Goal: Task Accomplishment & Management: Manage account settings

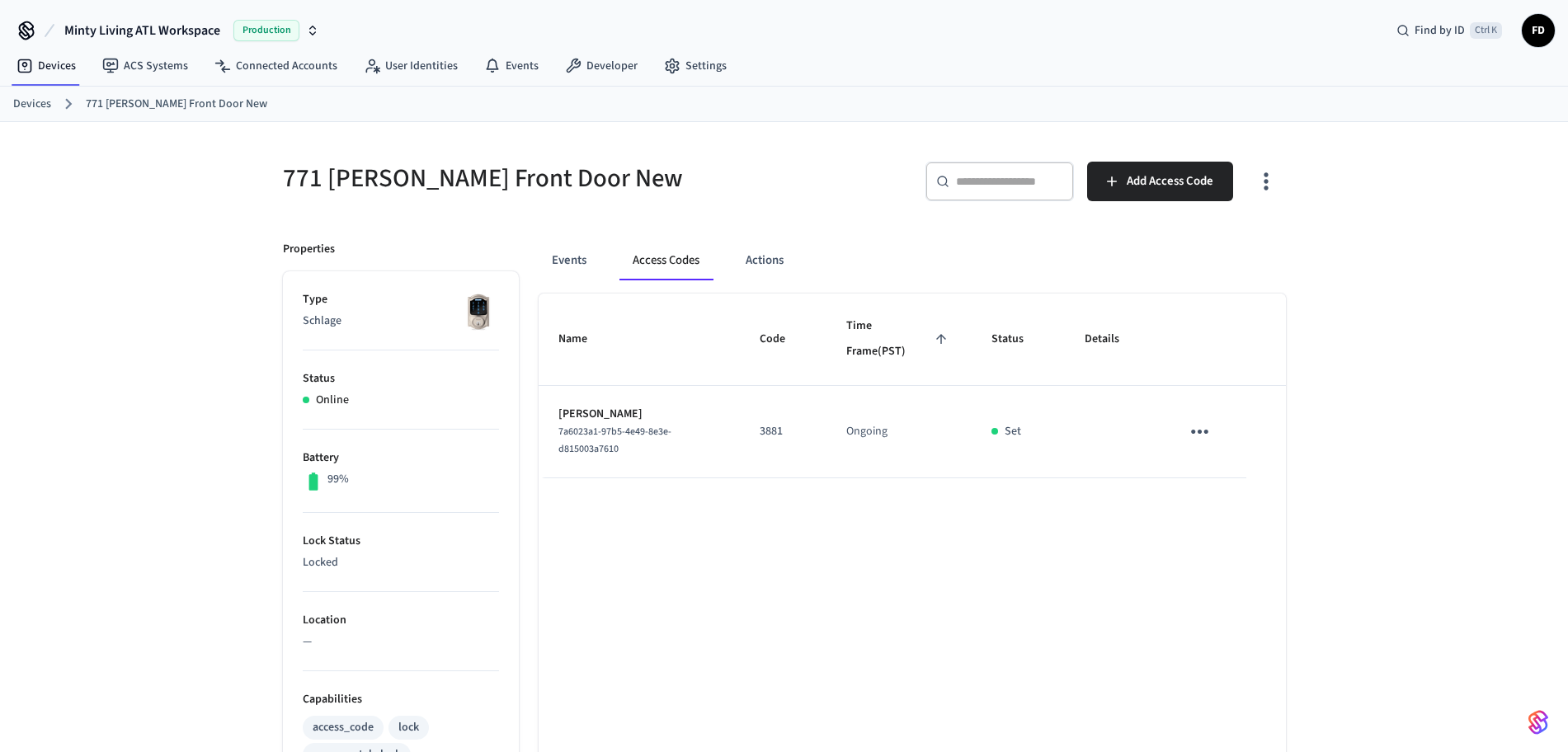
click at [29, 98] on link "Devices" at bounding box center [32, 104] width 38 height 17
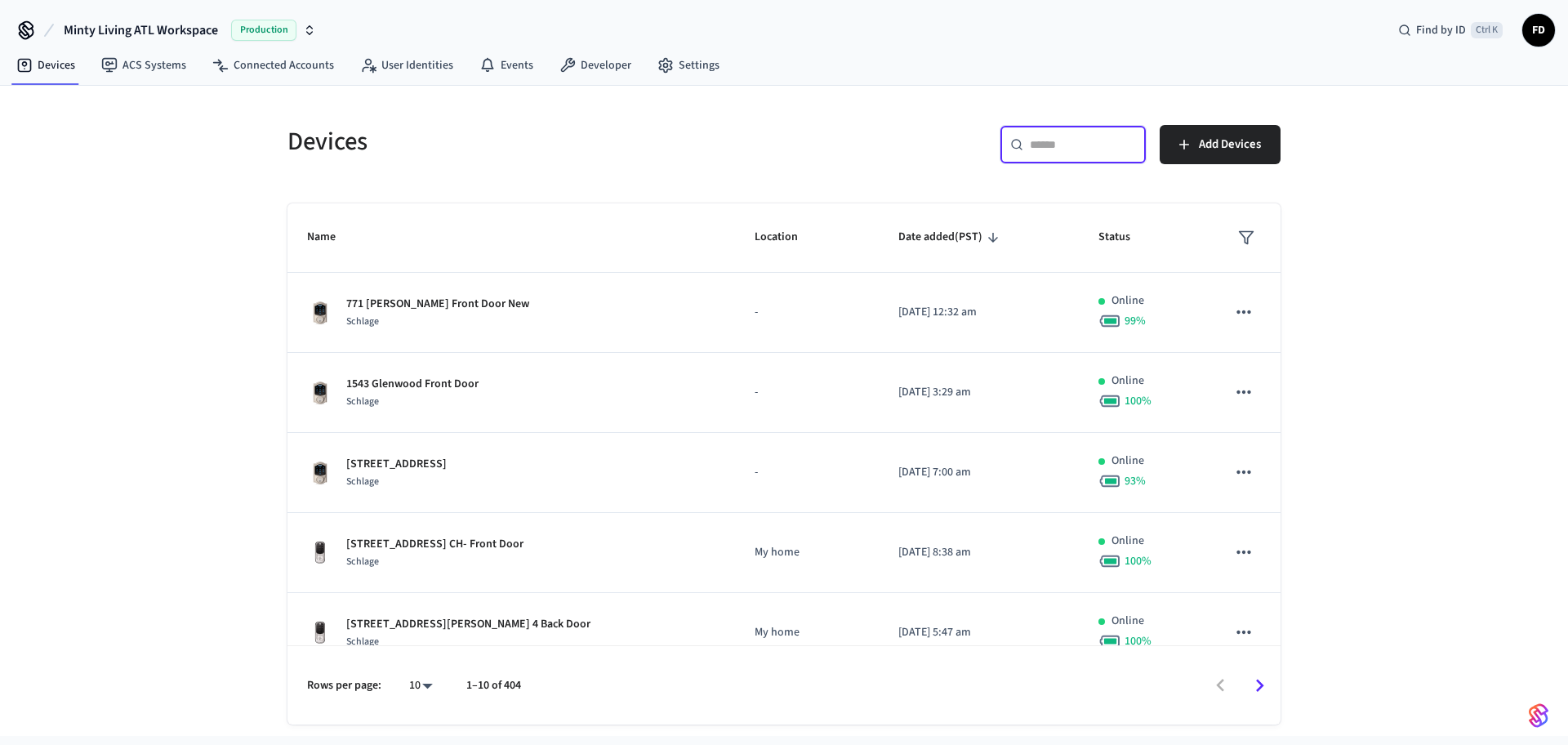
click at [1070, 141] on input "text" at bounding box center [1083, 144] width 106 height 16
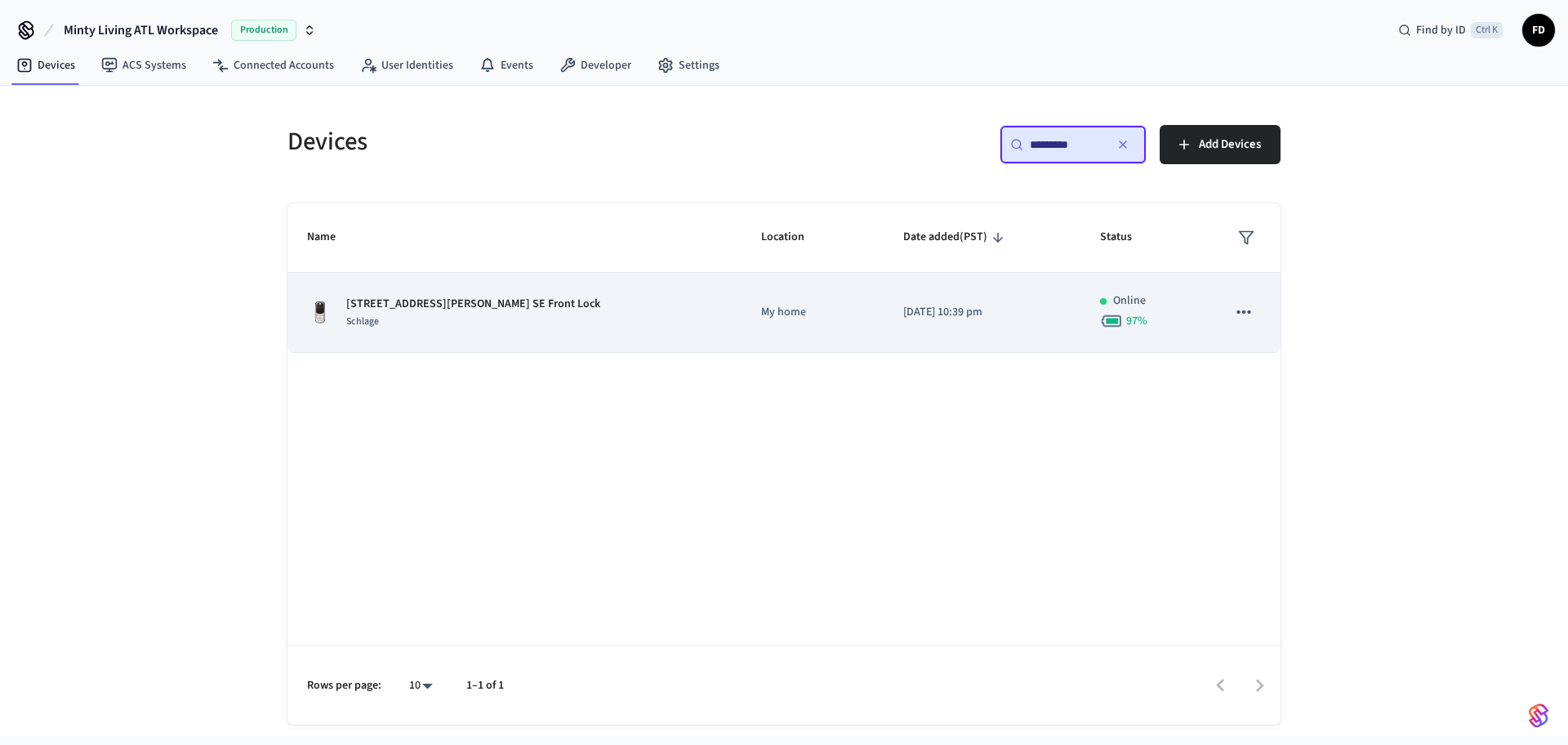
type input "*********"
click at [758, 283] on td "My home" at bounding box center [813, 313] width 142 height 80
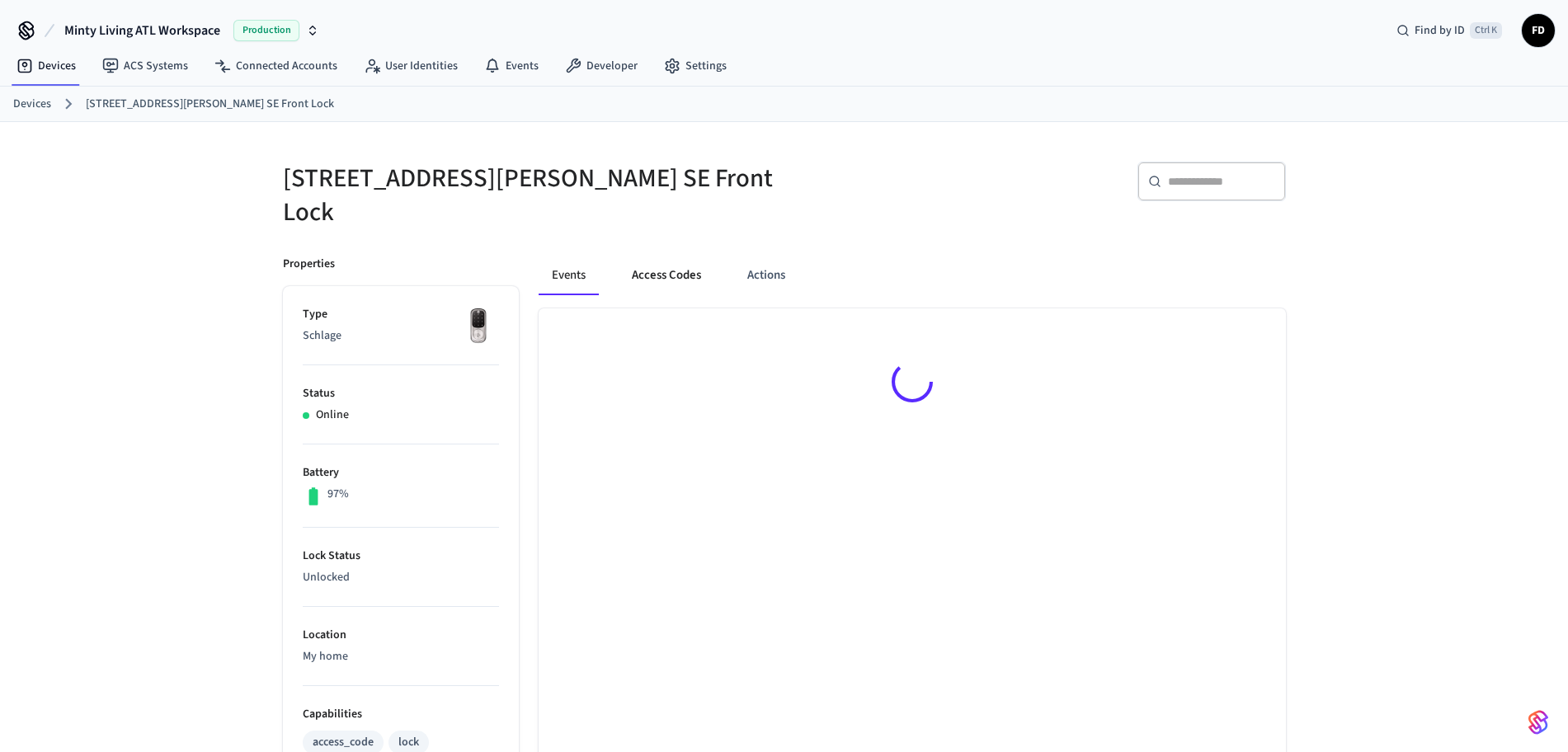
click at [665, 256] on button "Access Codes" at bounding box center [666, 275] width 96 height 39
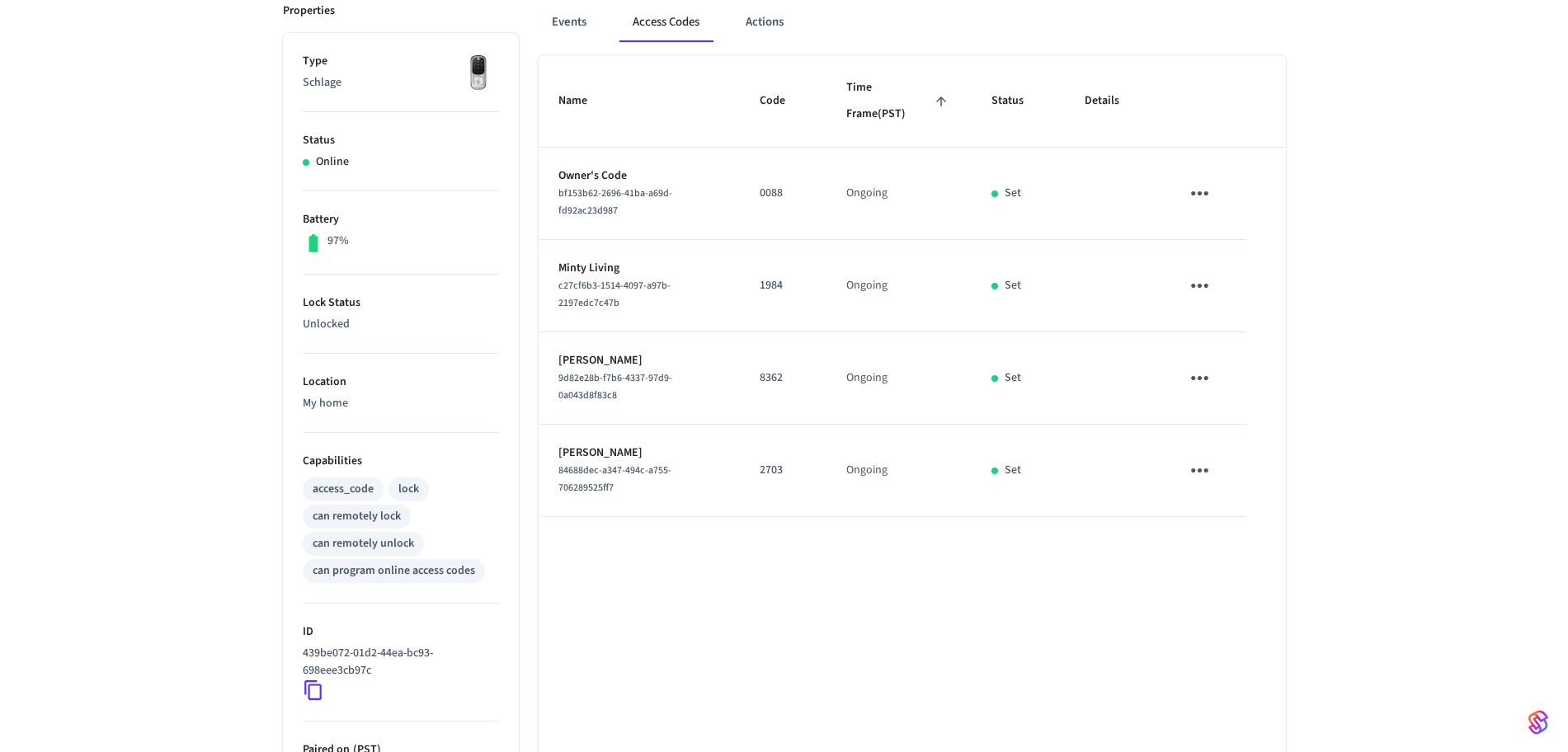
scroll to position [254, 0]
click at [1557, 136] on div "[STREET_ADDRESS][PERSON_NAME] Front Lock ​ ​ Add Access Code Properties Type Sc…" at bounding box center [784, 403] width 1568 height 1071
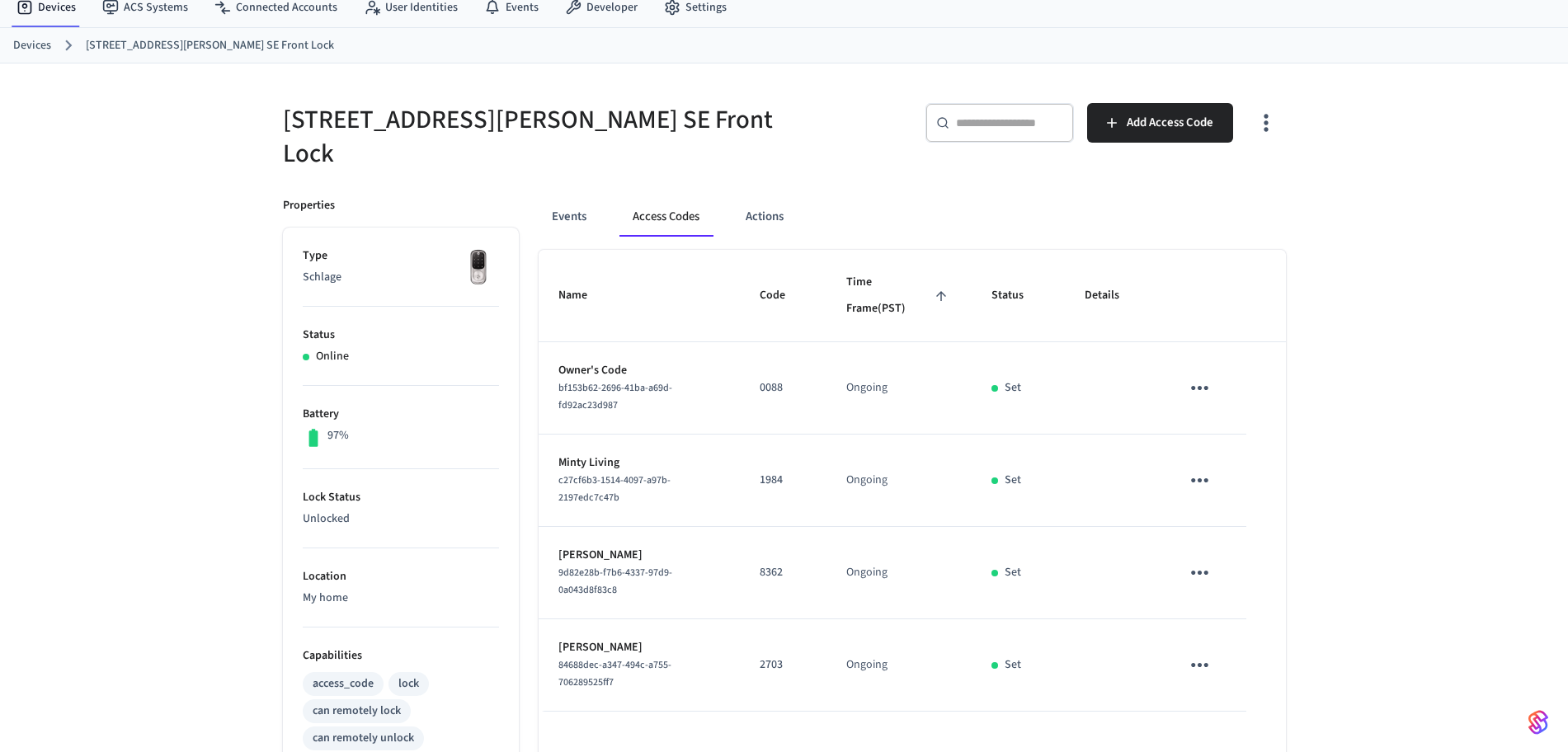
scroll to position [0, 0]
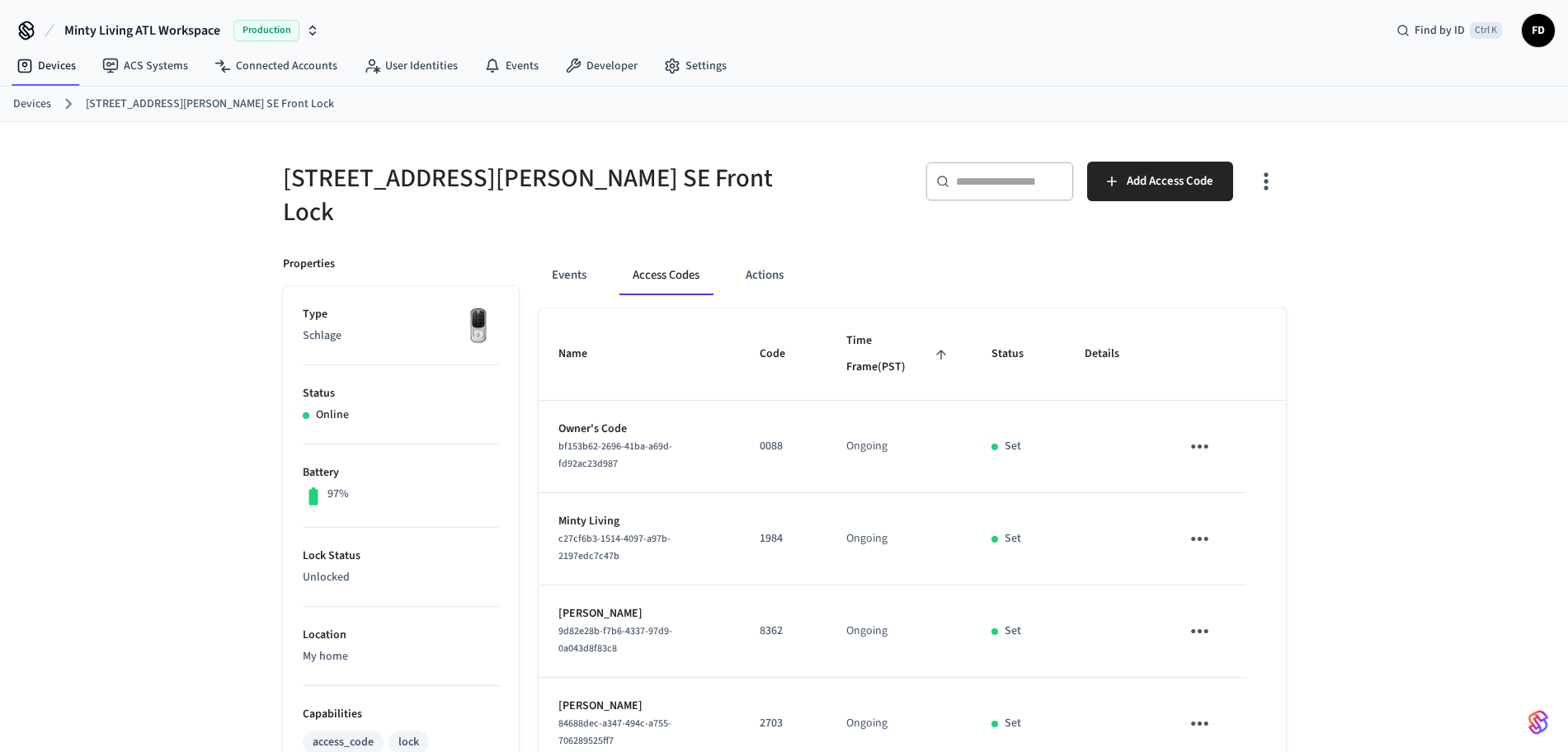
click at [44, 101] on link "Devices" at bounding box center [32, 104] width 38 height 17
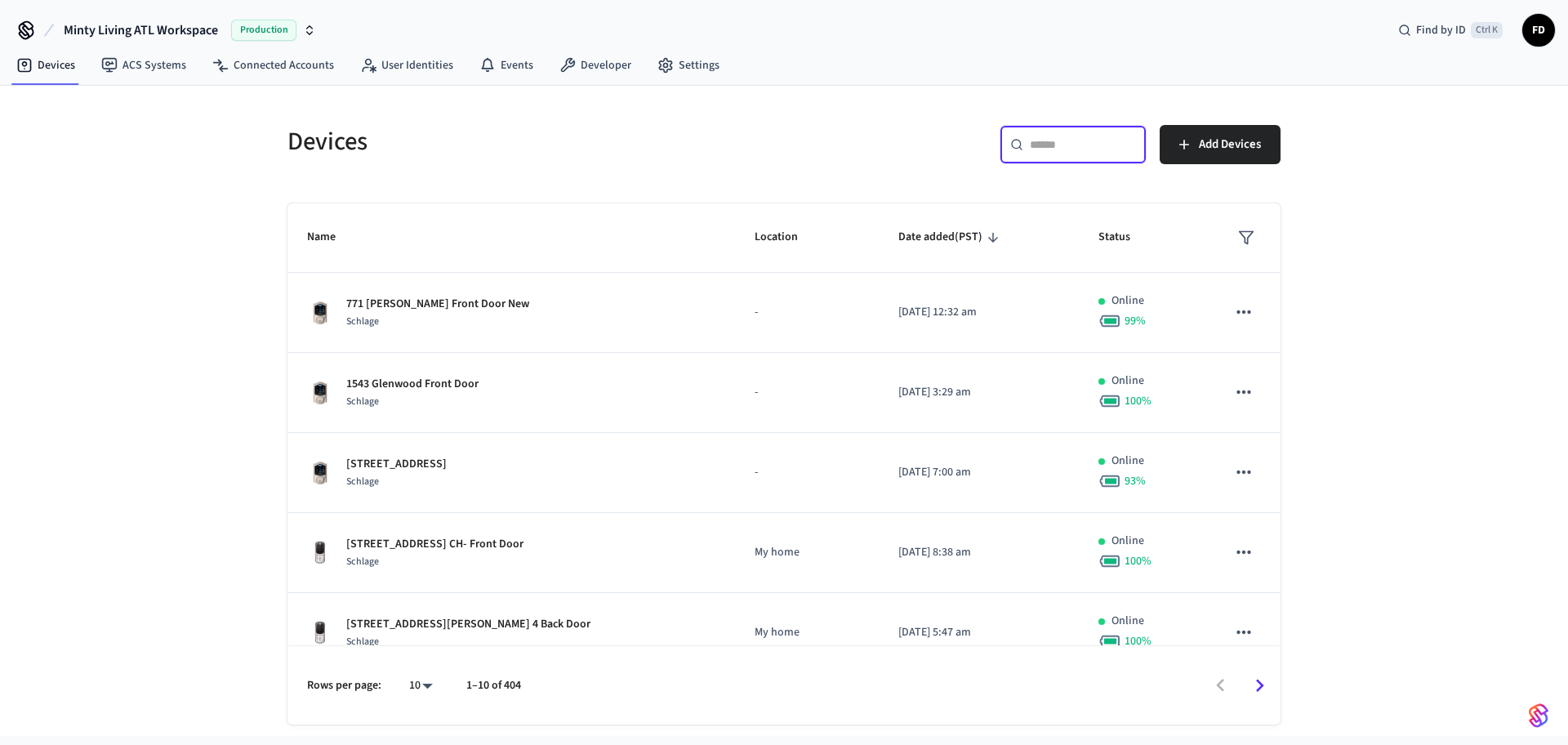
click at [1109, 140] on input "text" at bounding box center [1083, 144] width 106 height 16
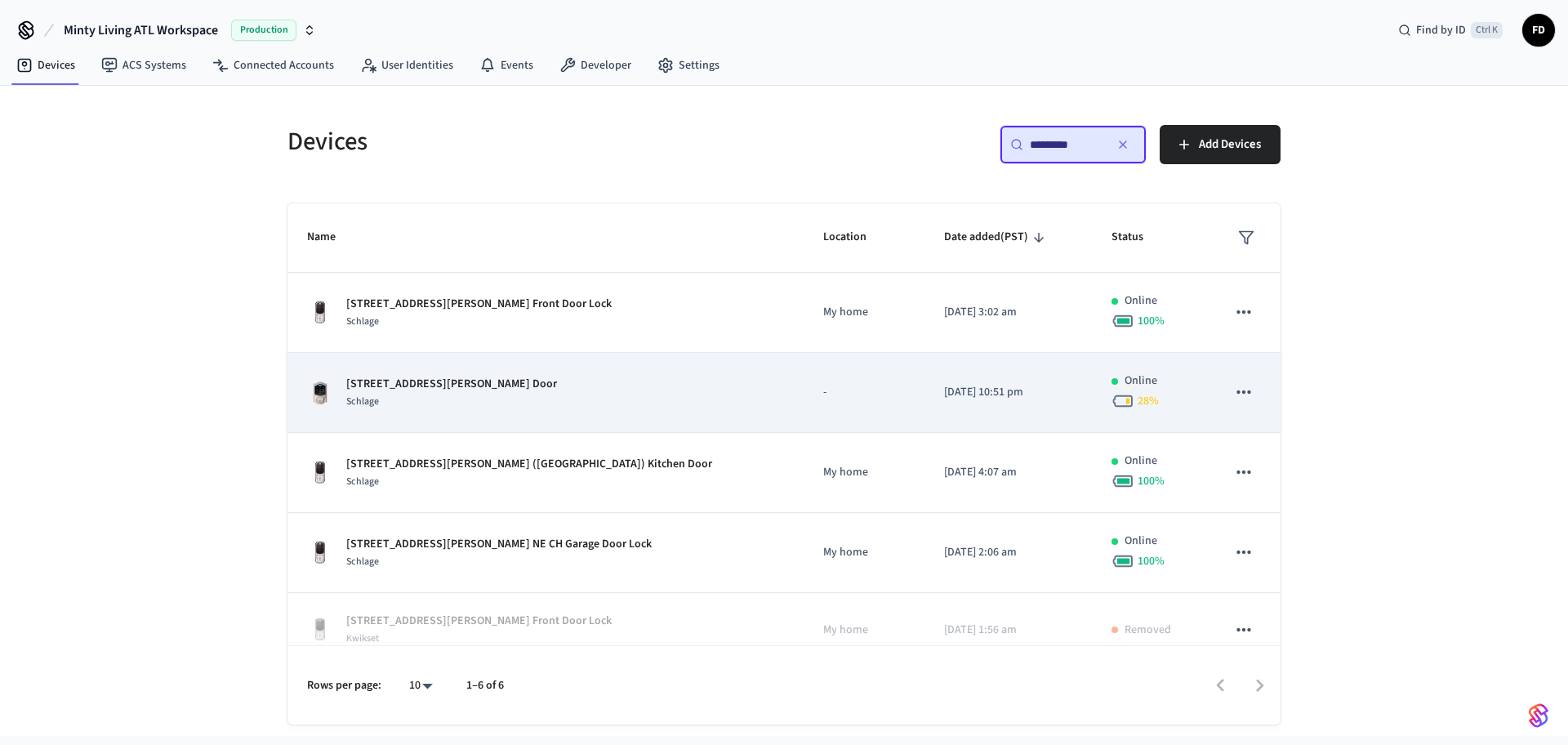
type input "*********"
click at [552, 384] on div "[STREET_ADDRESS][PERSON_NAME] MH Front Door Schlage" at bounding box center [546, 393] width 477 height 35
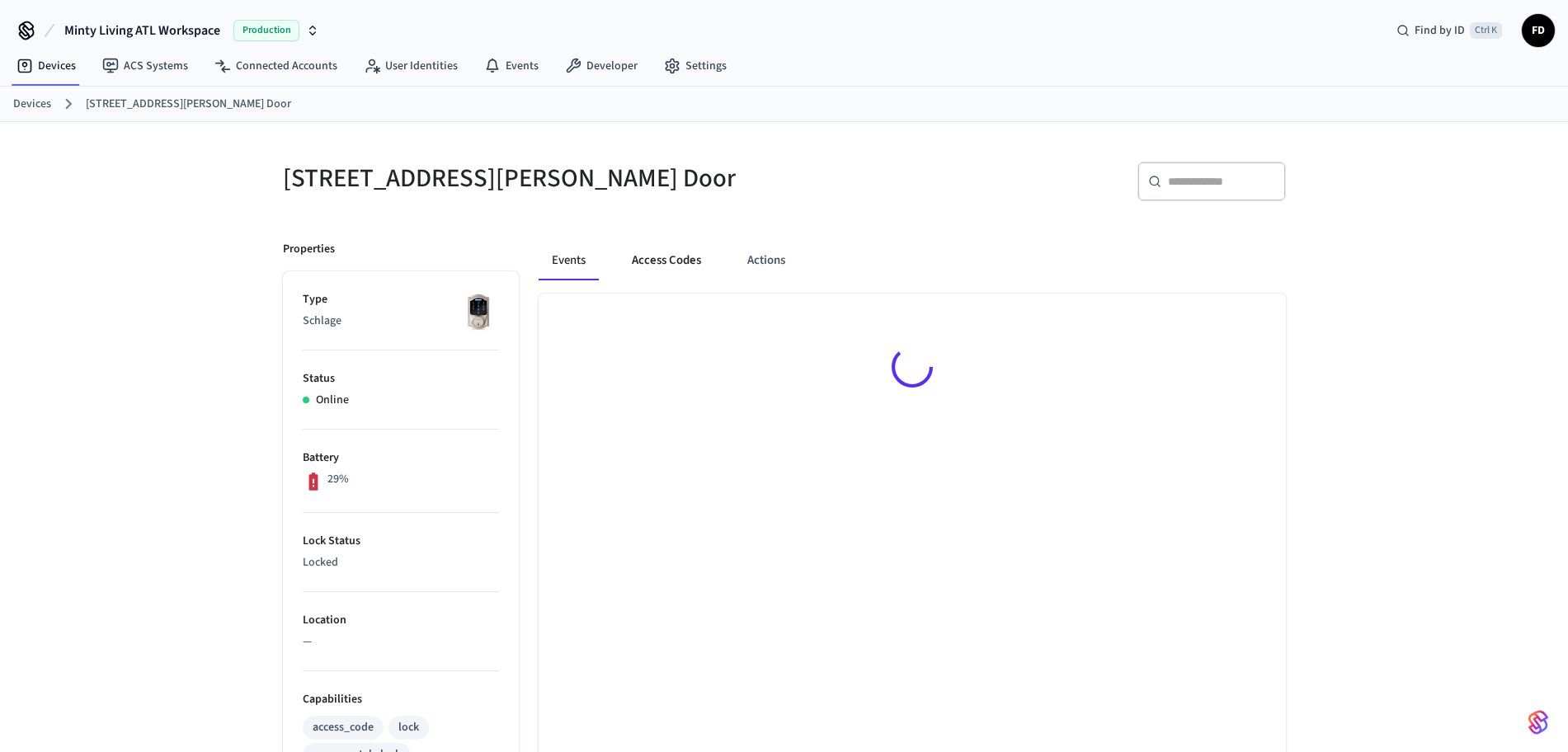
click at [662, 261] on button "Access Codes" at bounding box center [666, 260] width 96 height 39
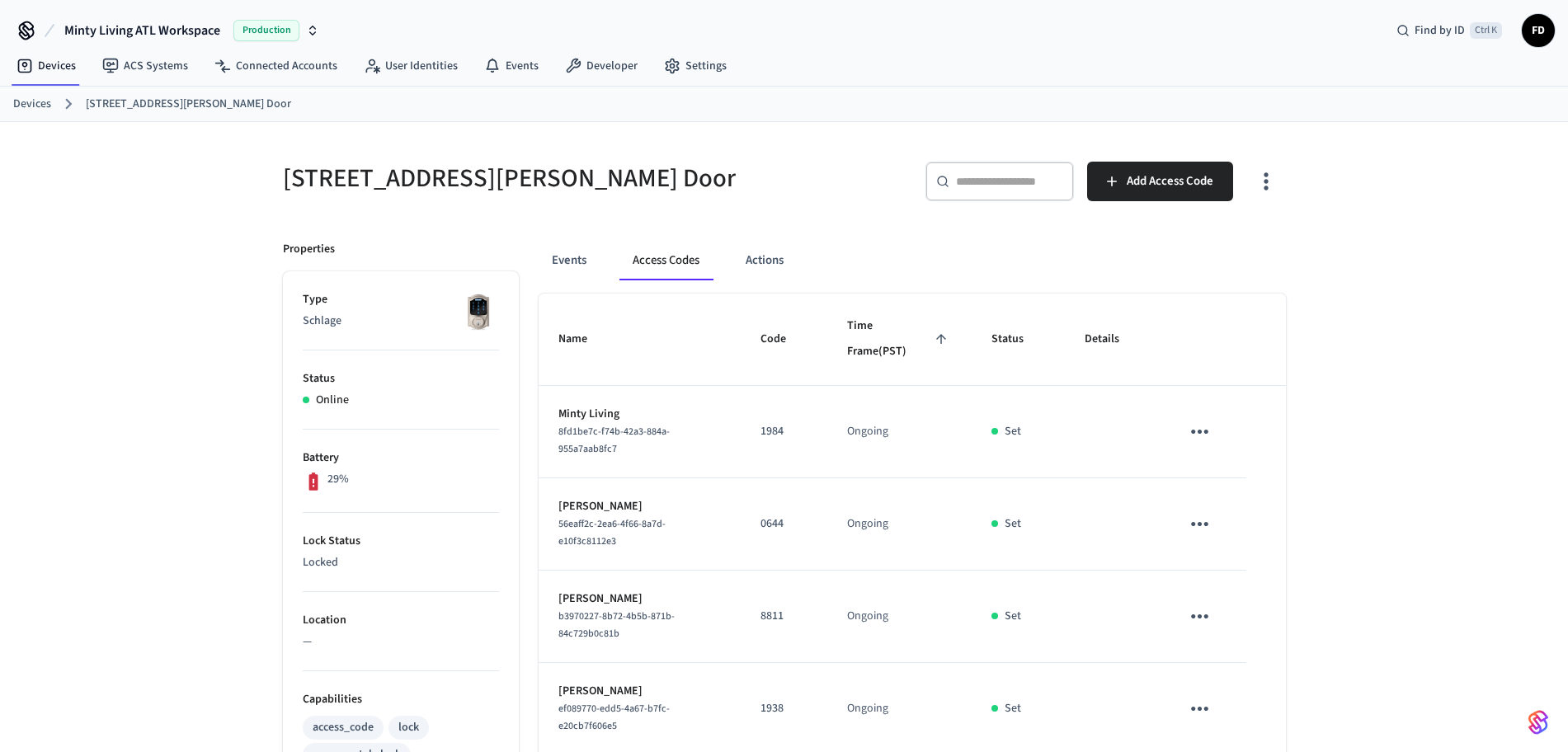
click at [1464, 363] on div "[STREET_ADDRESS][PERSON_NAME] MH Front Door ​ ​ Add Access Code Properties Type…" at bounding box center [784, 663] width 1568 height 1083
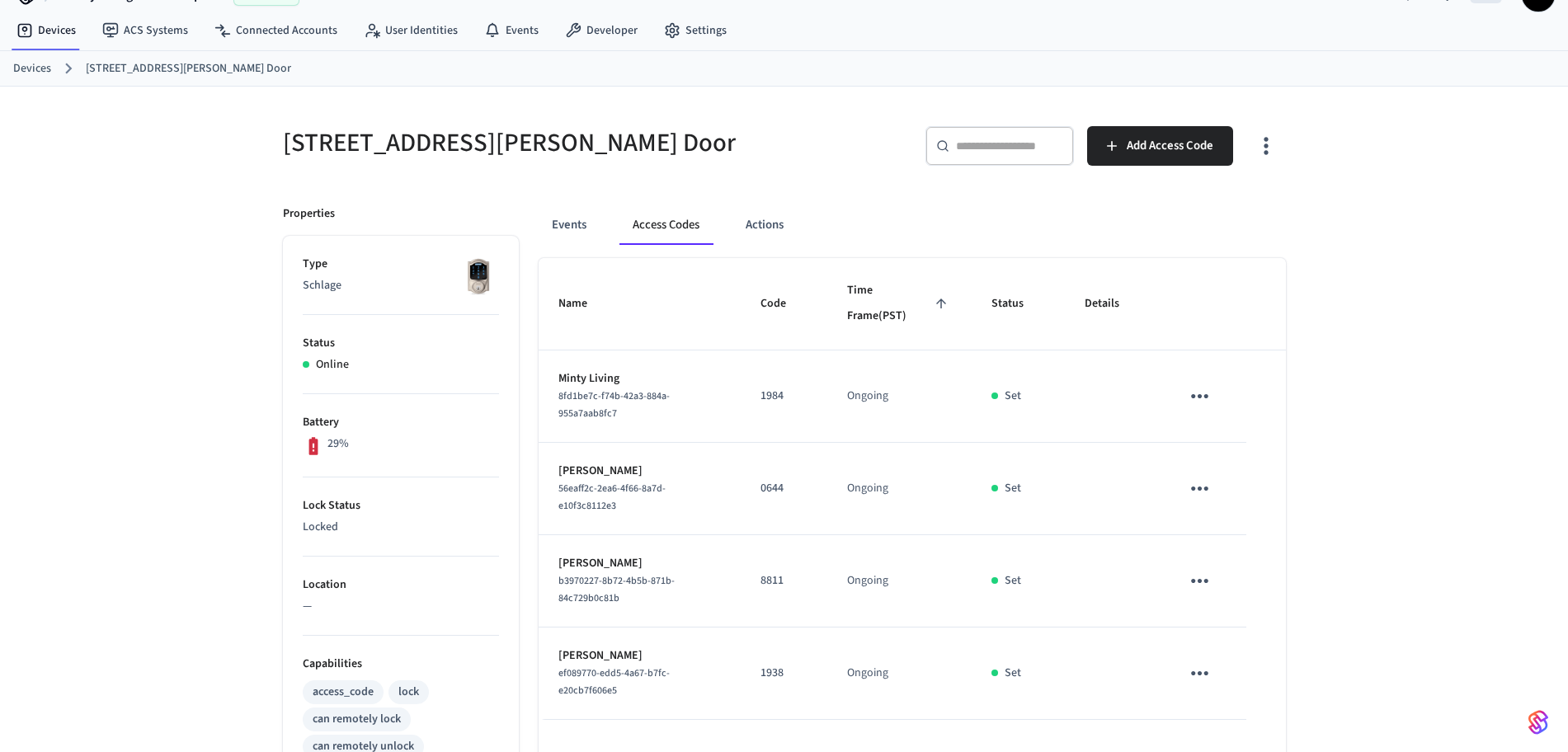
scroll to position [41, 0]
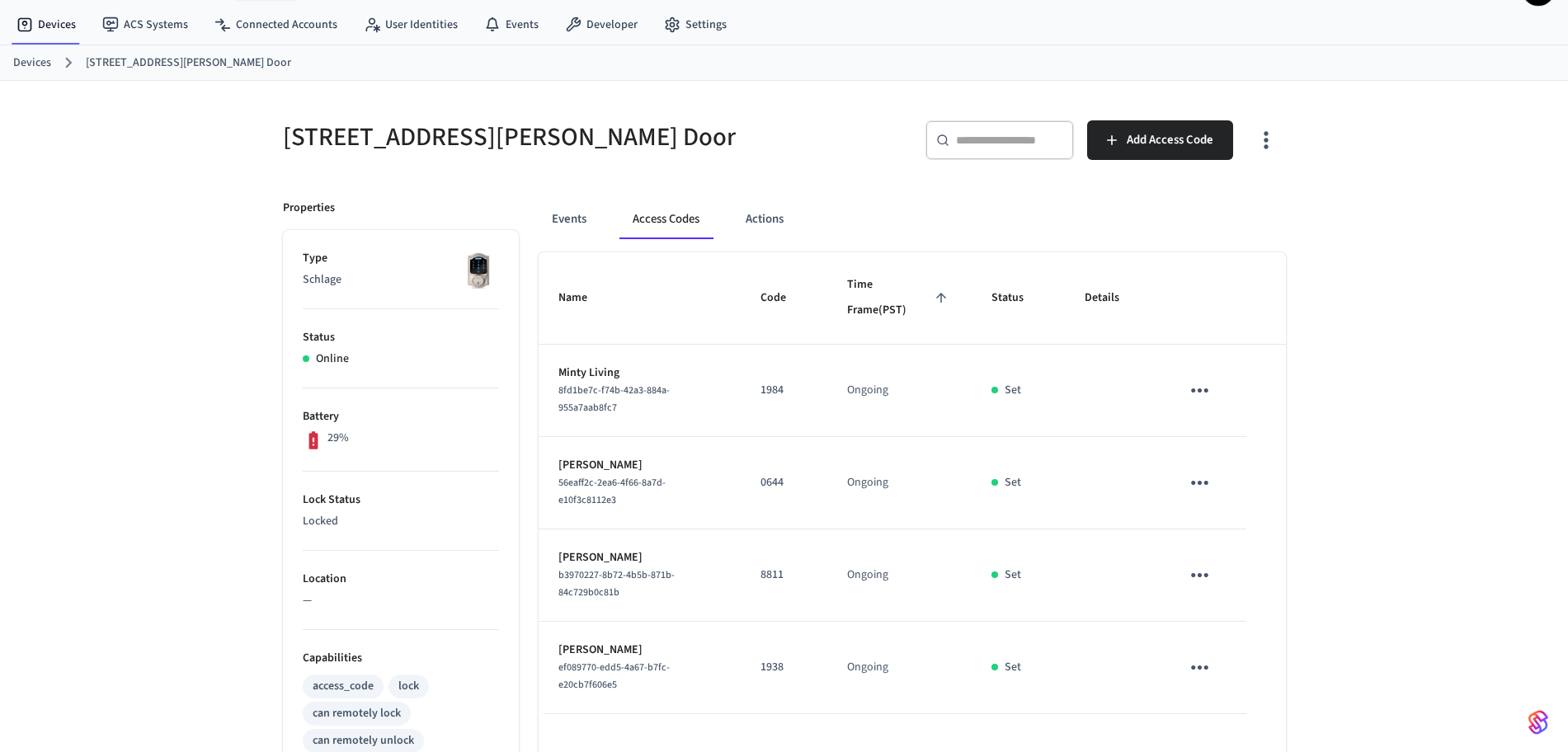
click at [39, 61] on link "Devices" at bounding box center [32, 63] width 38 height 17
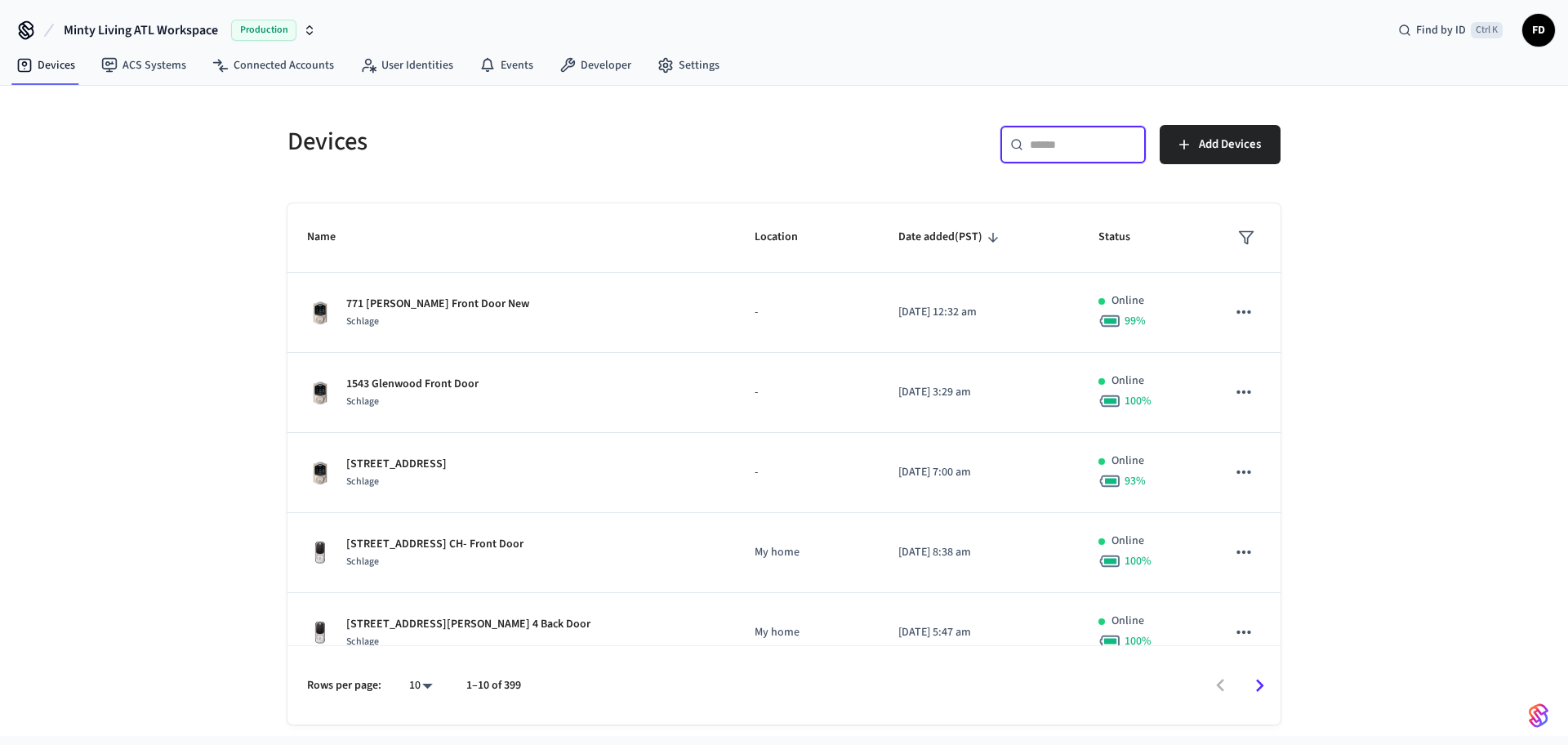
click at [1045, 144] on input "text" at bounding box center [1083, 144] width 106 height 16
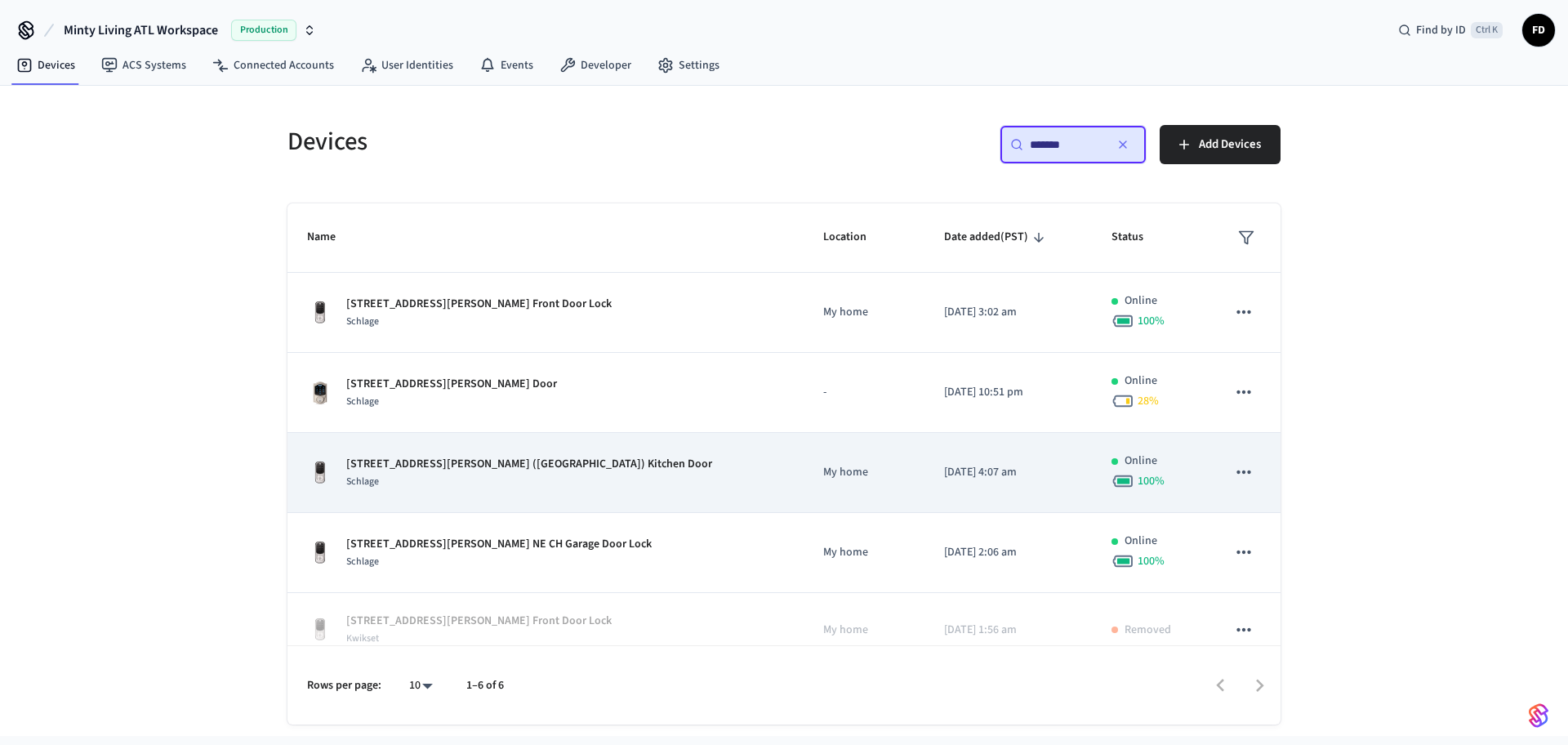
type input "*******"
click at [641, 486] on div "[STREET_ADDRESS][PERSON_NAME] (Main House) Kitchen Door Schlage" at bounding box center [546, 472] width 477 height 35
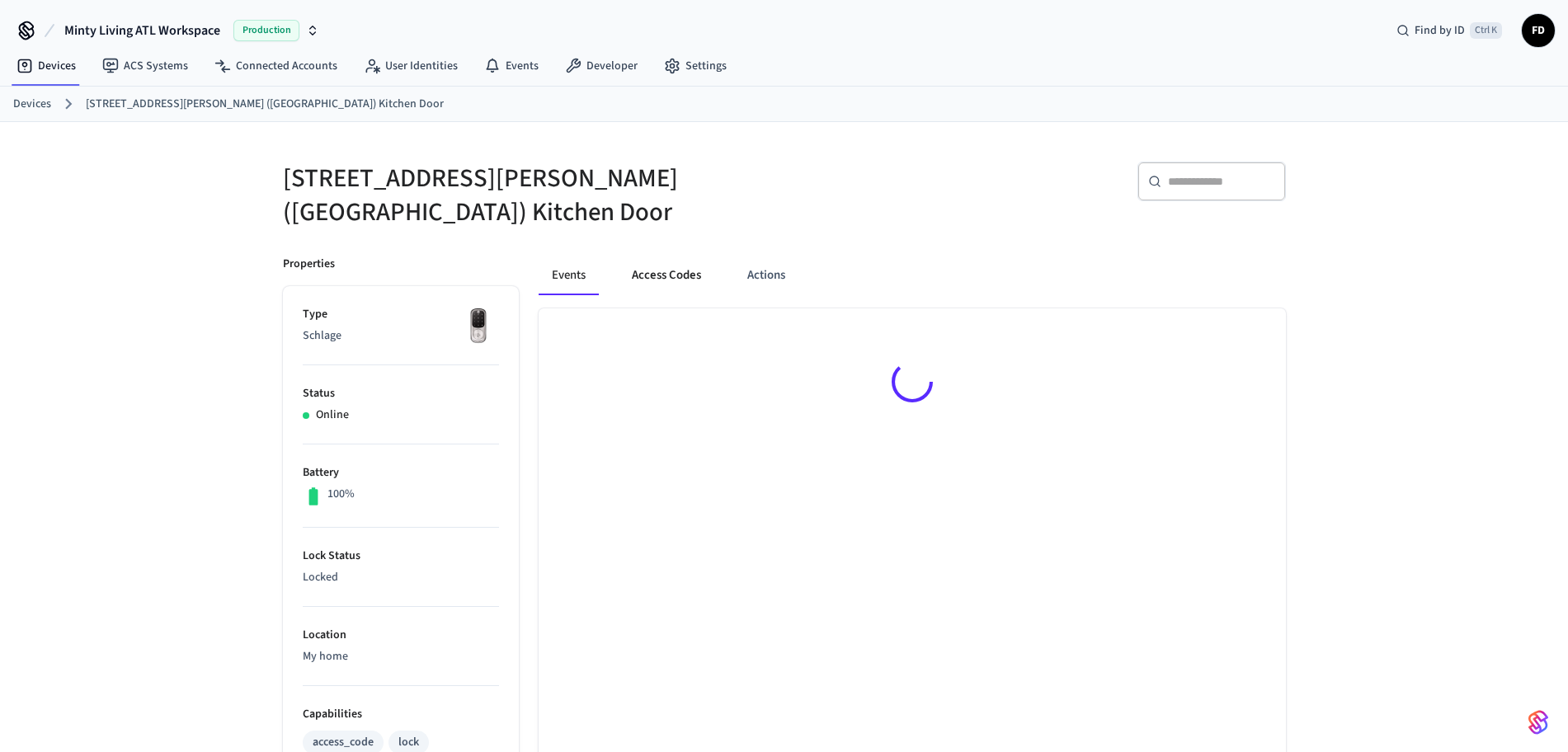
click at [672, 267] on button "Access Codes" at bounding box center [666, 275] width 96 height 39
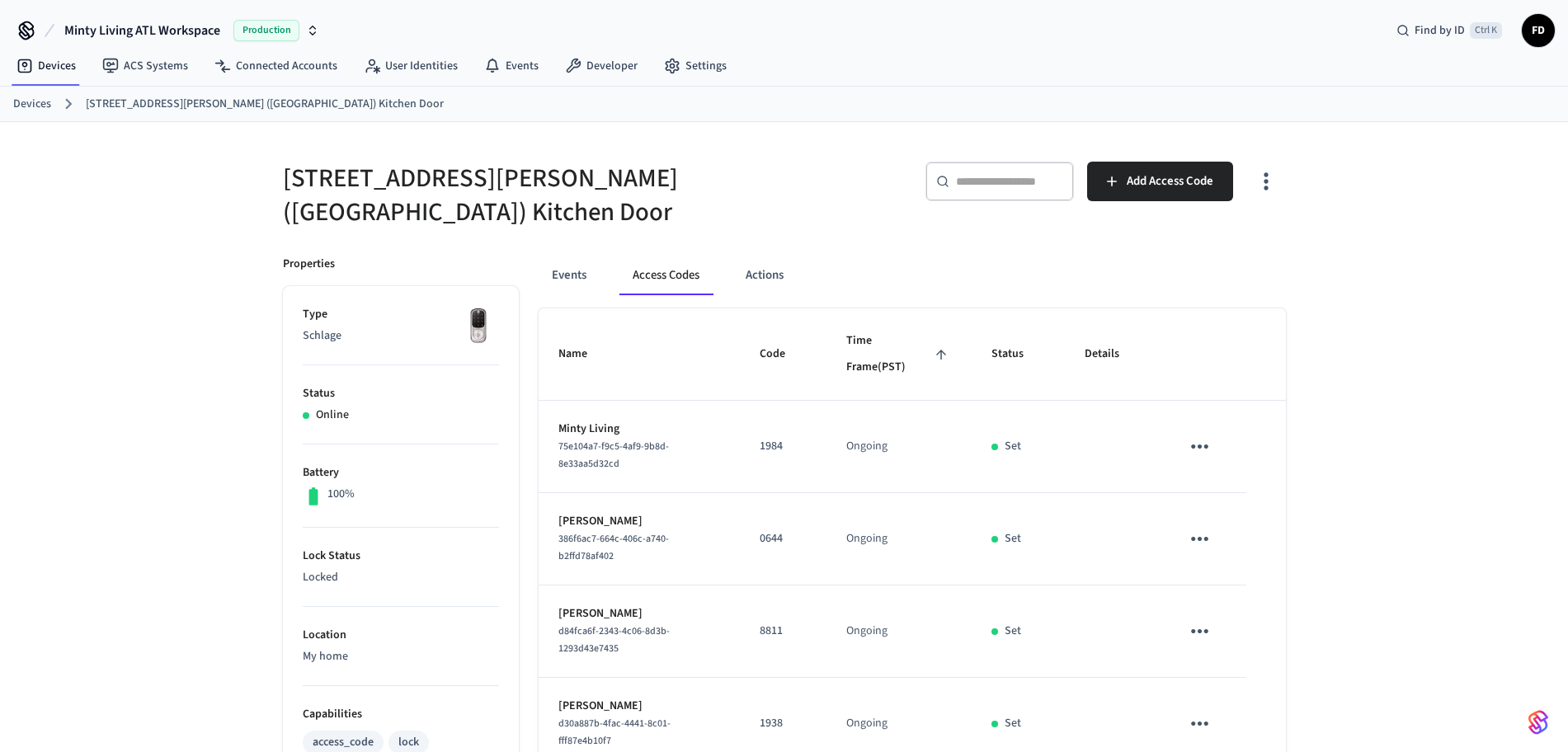
click at [21, 95] on link "Devices" at bounding box center [32, 104] width 38 height 17
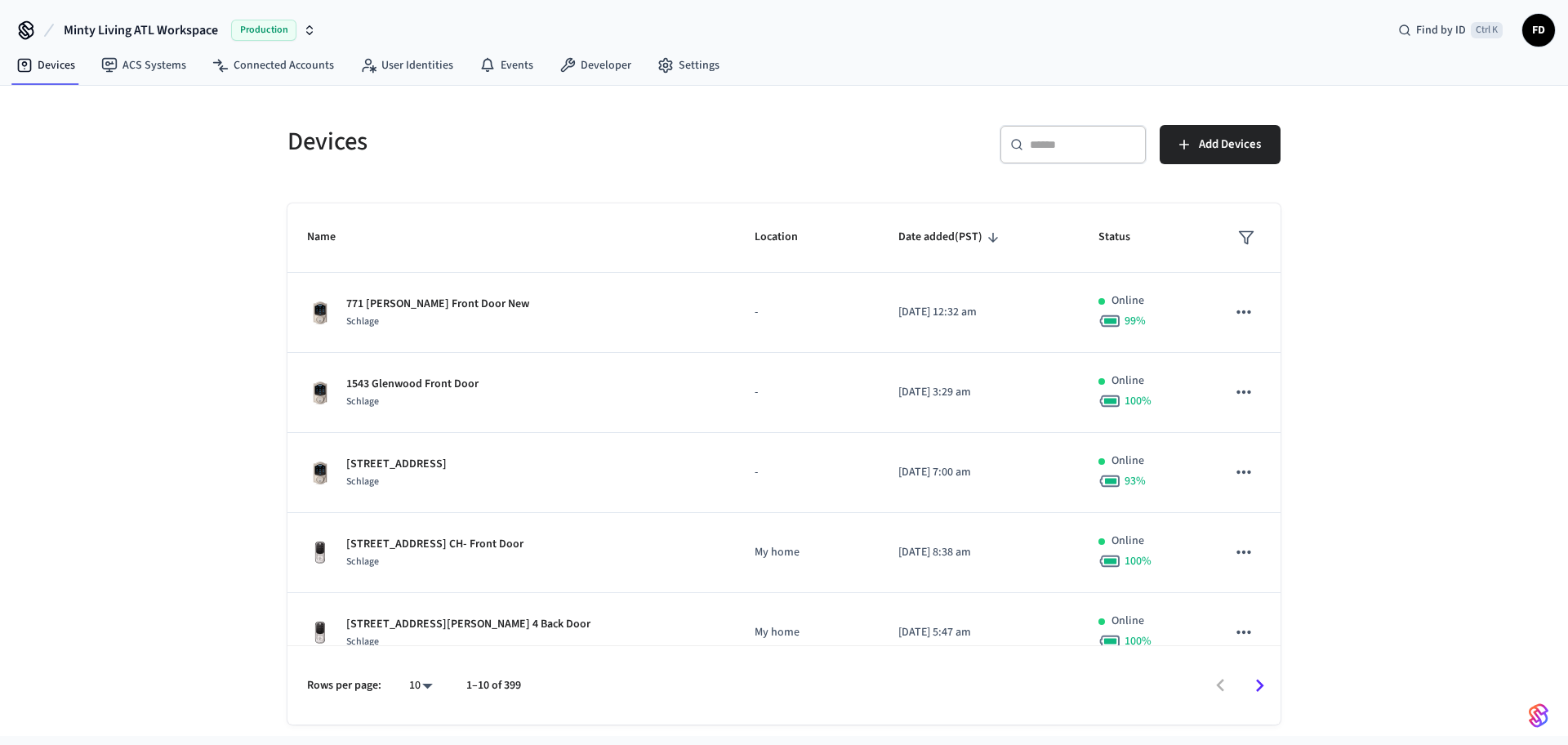
click at [1082, 152] on input "text" at bounding box center [1083, 144] width 106 height 16
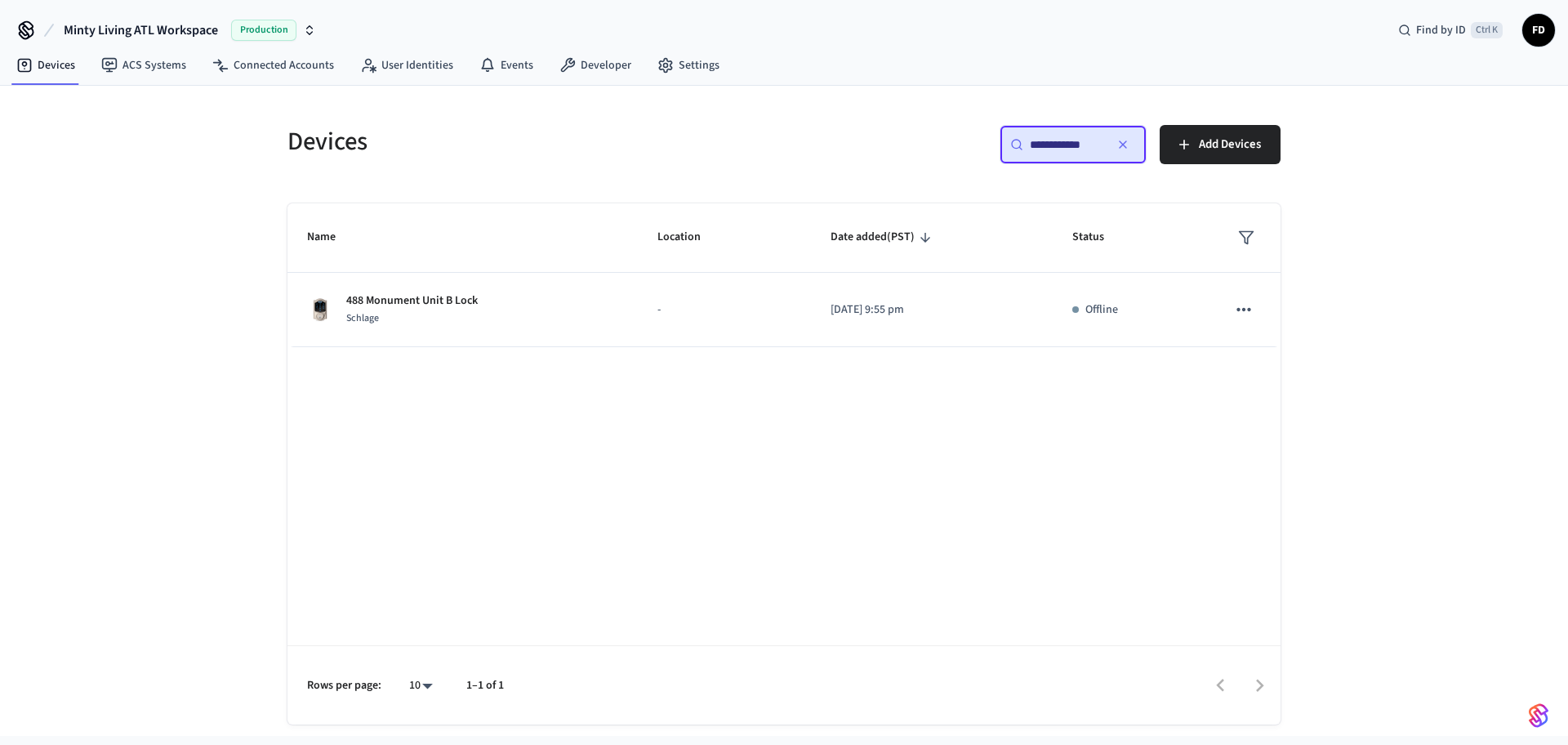
click at [1071, 144] on input "**********" at bounding box center [1066, 144] width 74 height 16
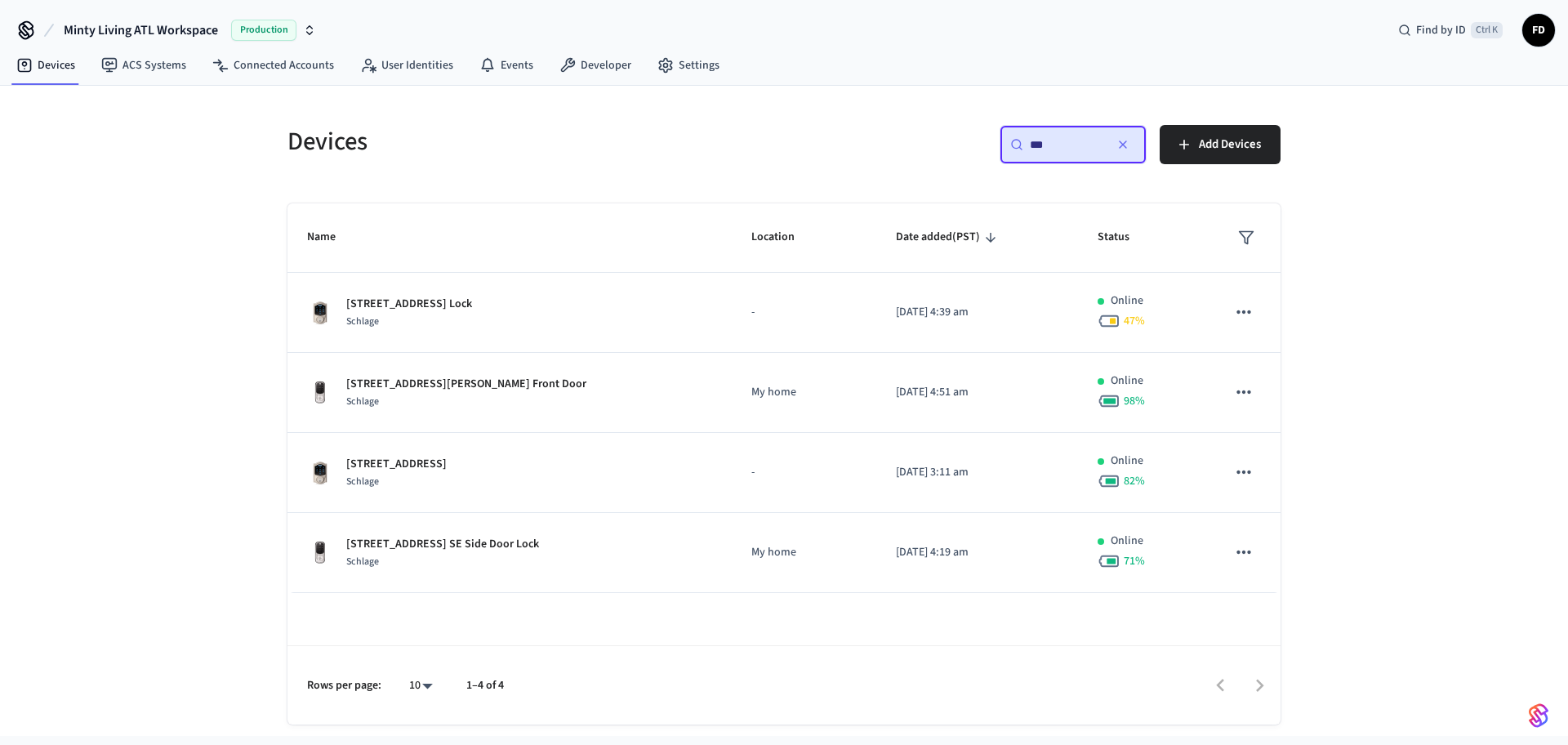
type input "***"
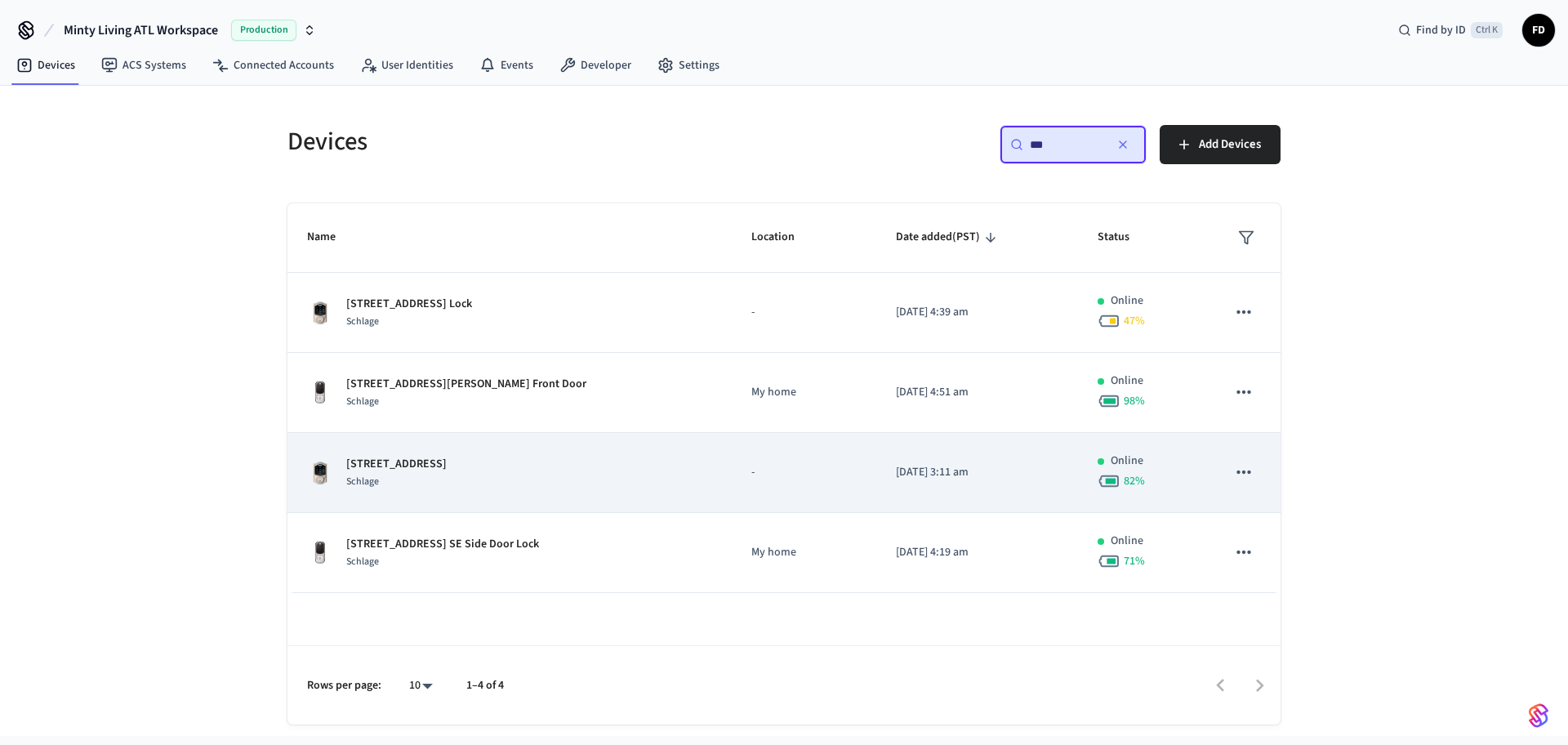
click at [629, 461] on div "[STREET_ADDRESS]" at bounding box center [510, 472] width 406 height 35
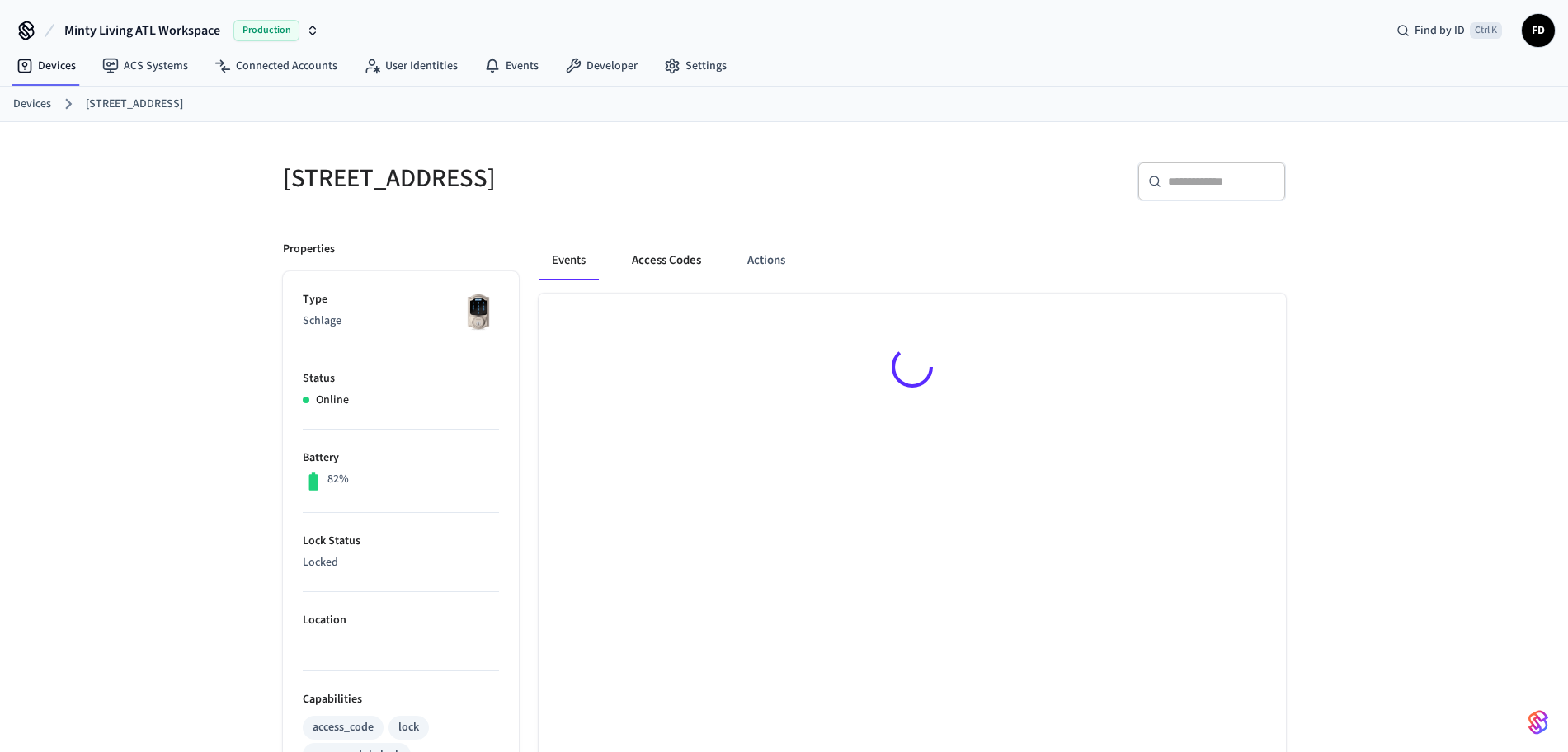
click at [679, 257] on button "Access Codes" at bounding box center [666, 260] width 96 height 39
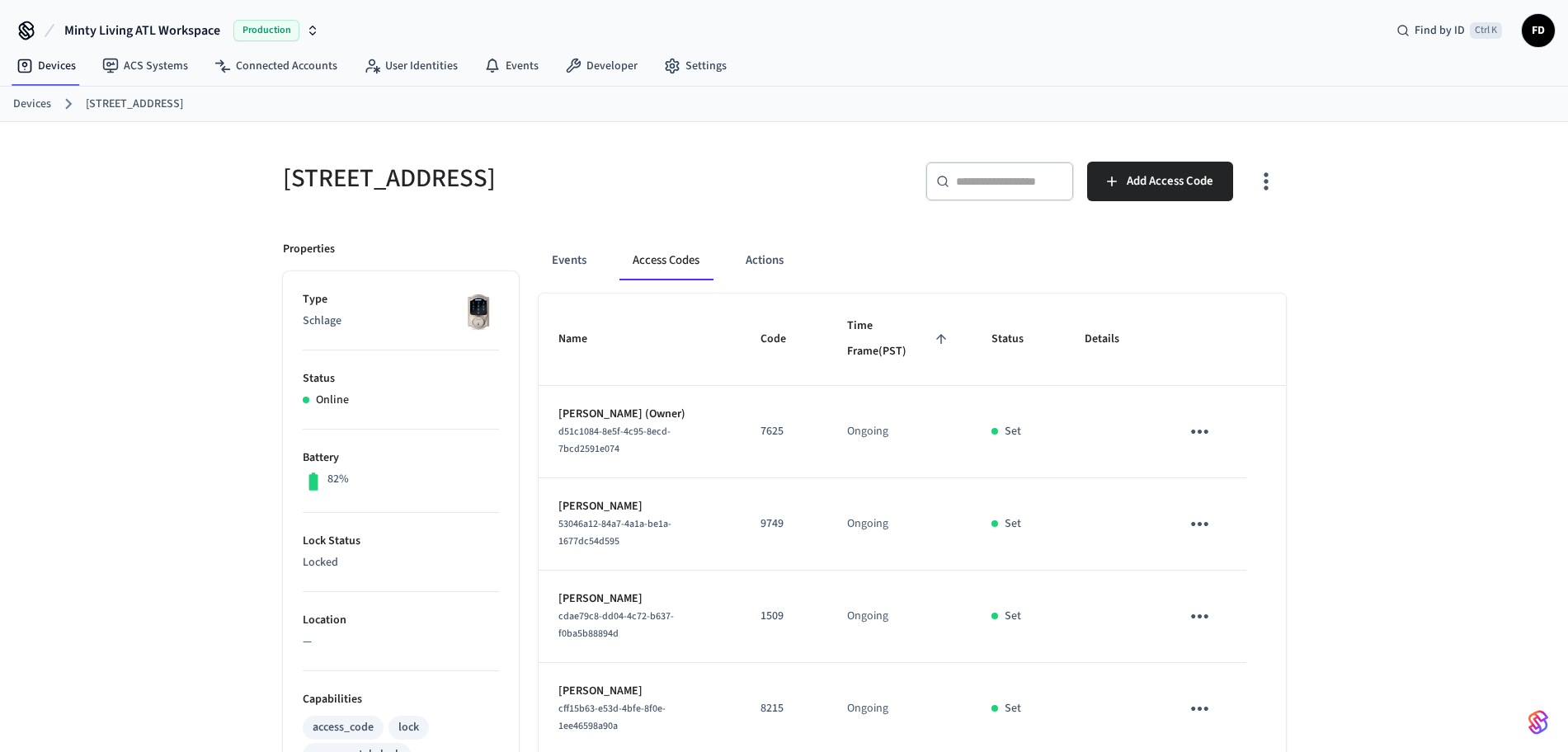
click at [1432, 489] on div "[STREET_ADDRESS] ​ ​ Add Access Code Properties Type Schlage Status Online Batt…" at bounding box center [784, 663] width 1568 height 1083
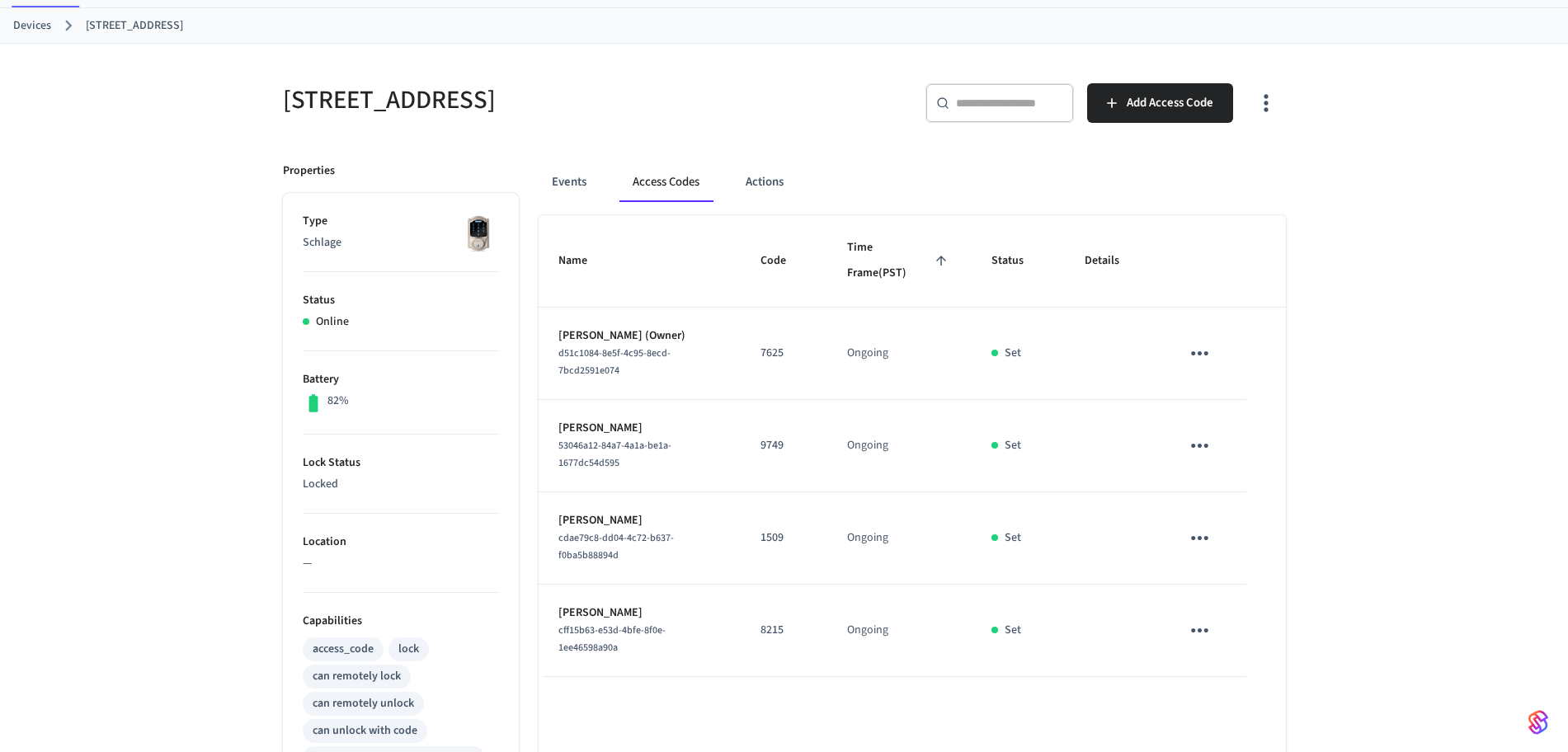
scroll to position [83, 0]
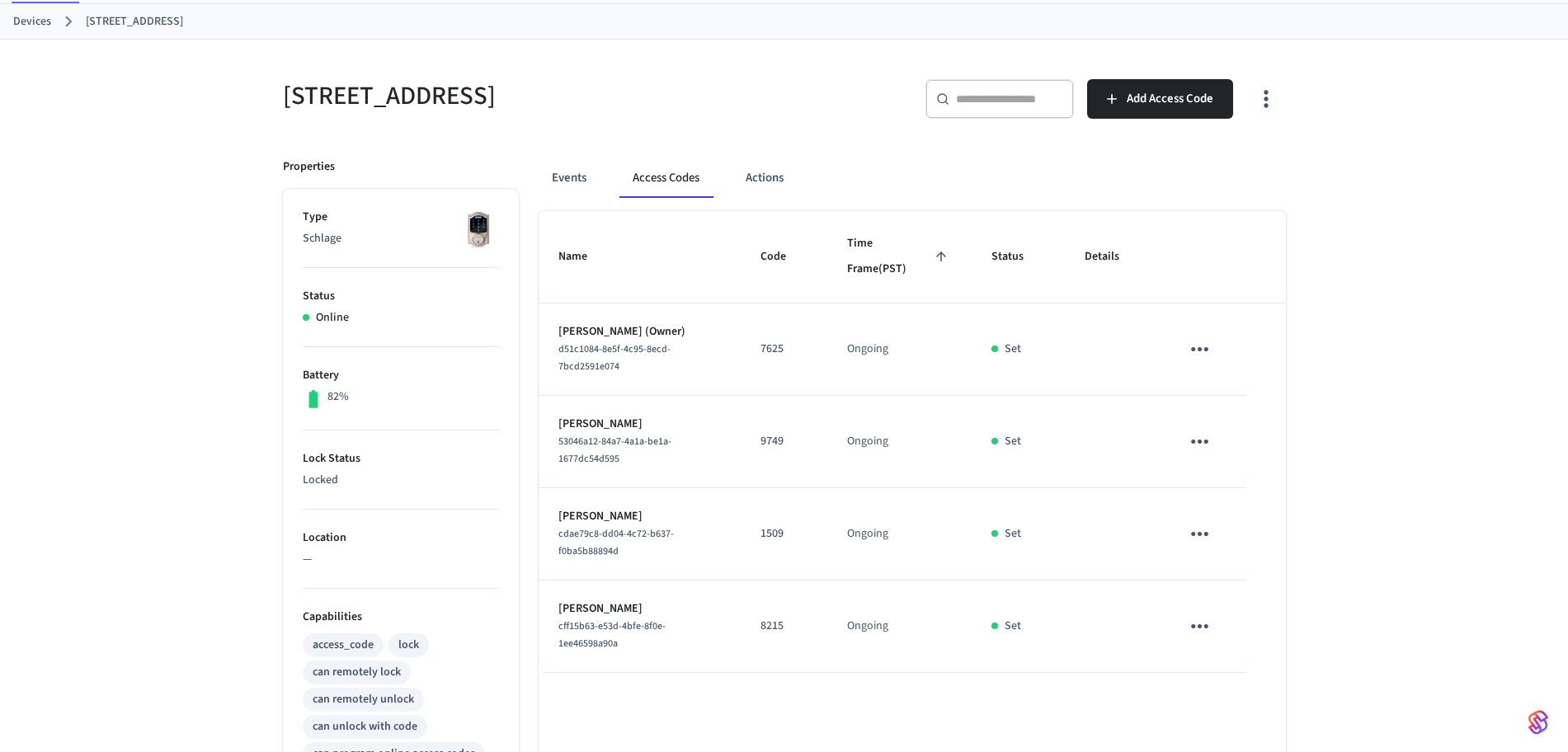
drag, startPoint x: 280, startPoint y: 90, endPoint x: 641, endPoint y: 68, distance: 361.7
click at [641, 68] on div "[STREET_ADDRESS]" at bounding box center [518, 95] width 511 height 72
copy h5 "[STREET_ADDRESS]"
click at [38, 20] on link "Devices" at bounding box center [32, 21] width 38 height 17
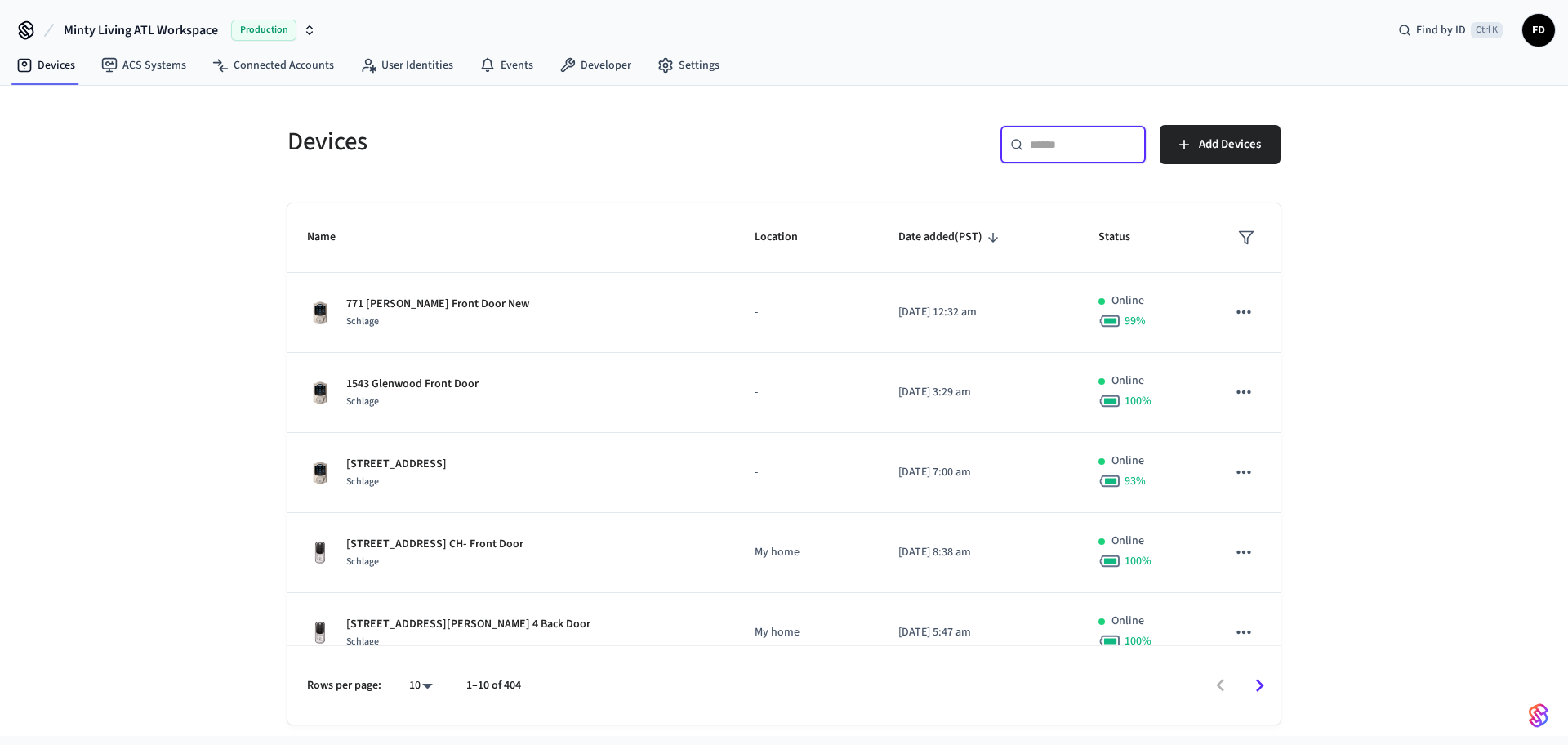
click at [1095, 137] on input "text" at bounding box center [1083, 144] width 106 height 16
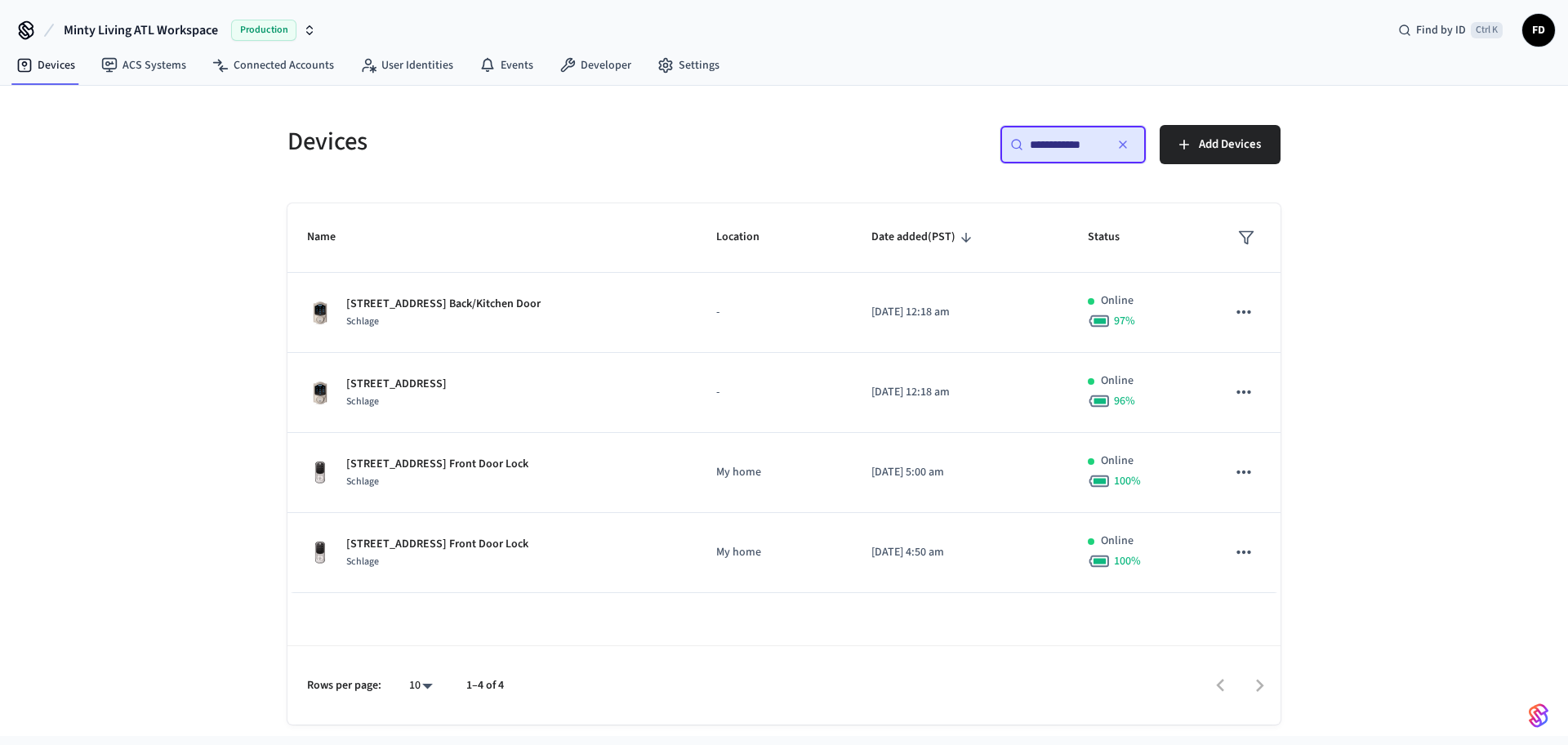
type input "**********"
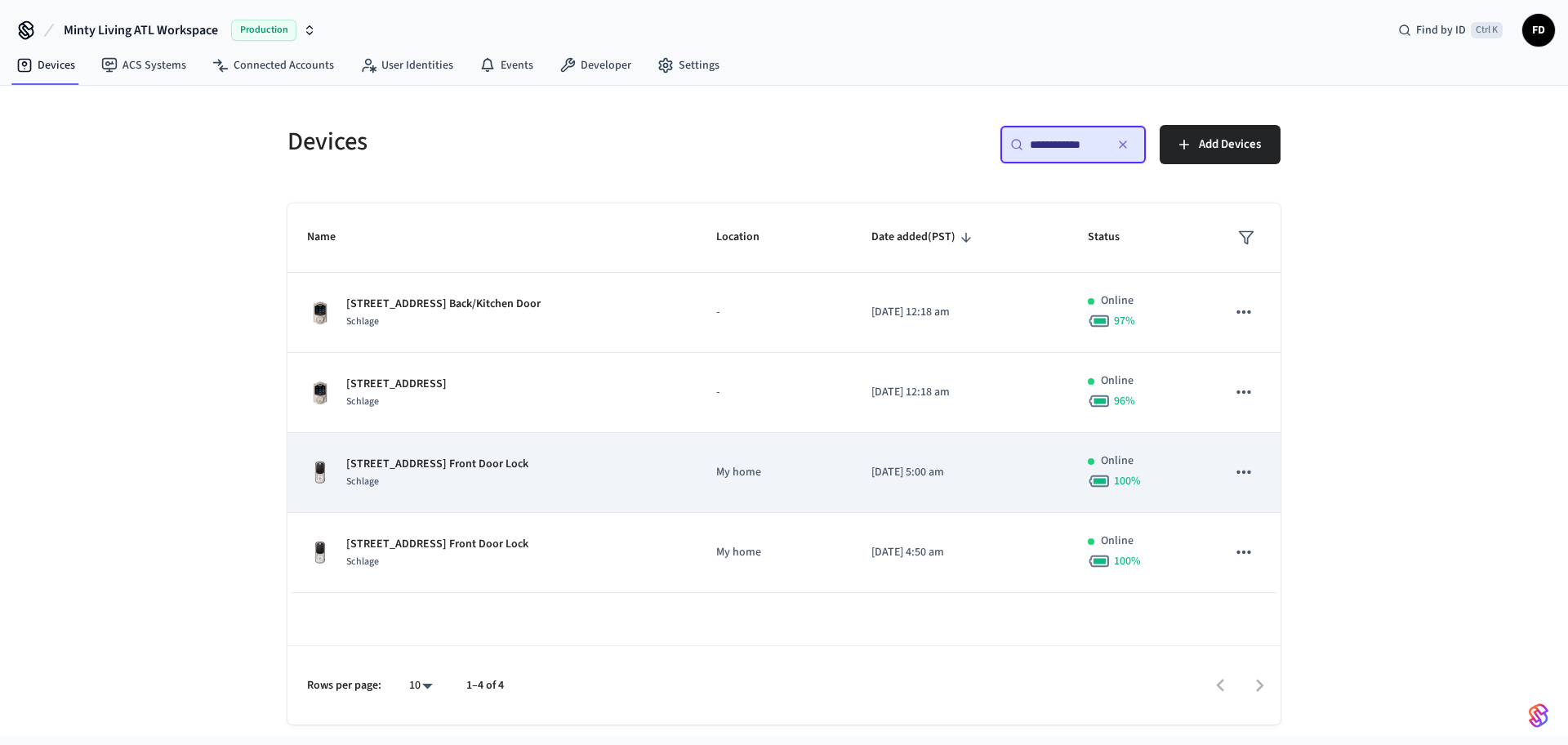
click at [522, 460] on p "[STREET_ADDRESS] Front Door Lock" at bounding box center [438, 464] width 182 height 17
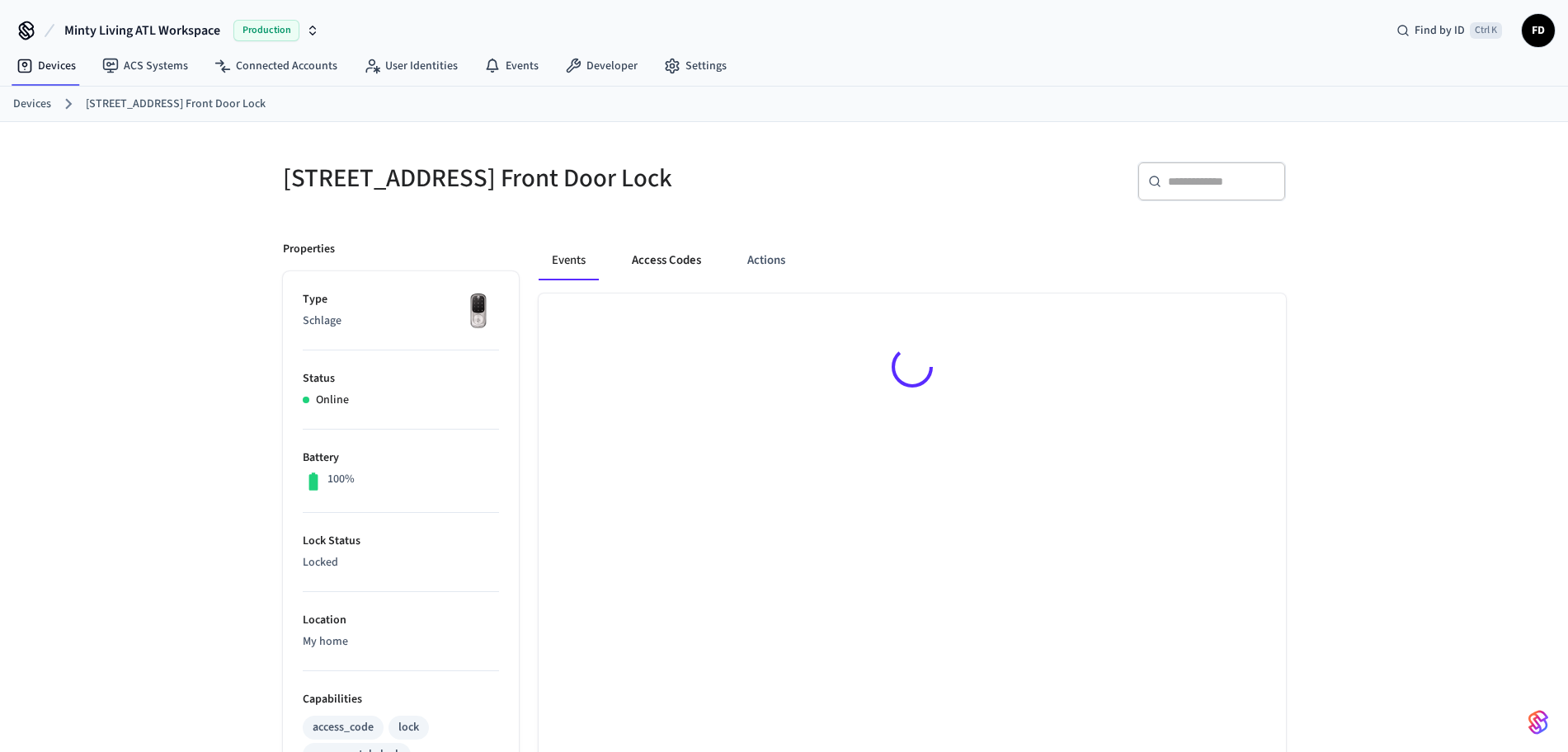
click at [662, 259] on button "Access Codes" at bounding box center [666, 260] width 96 height 39
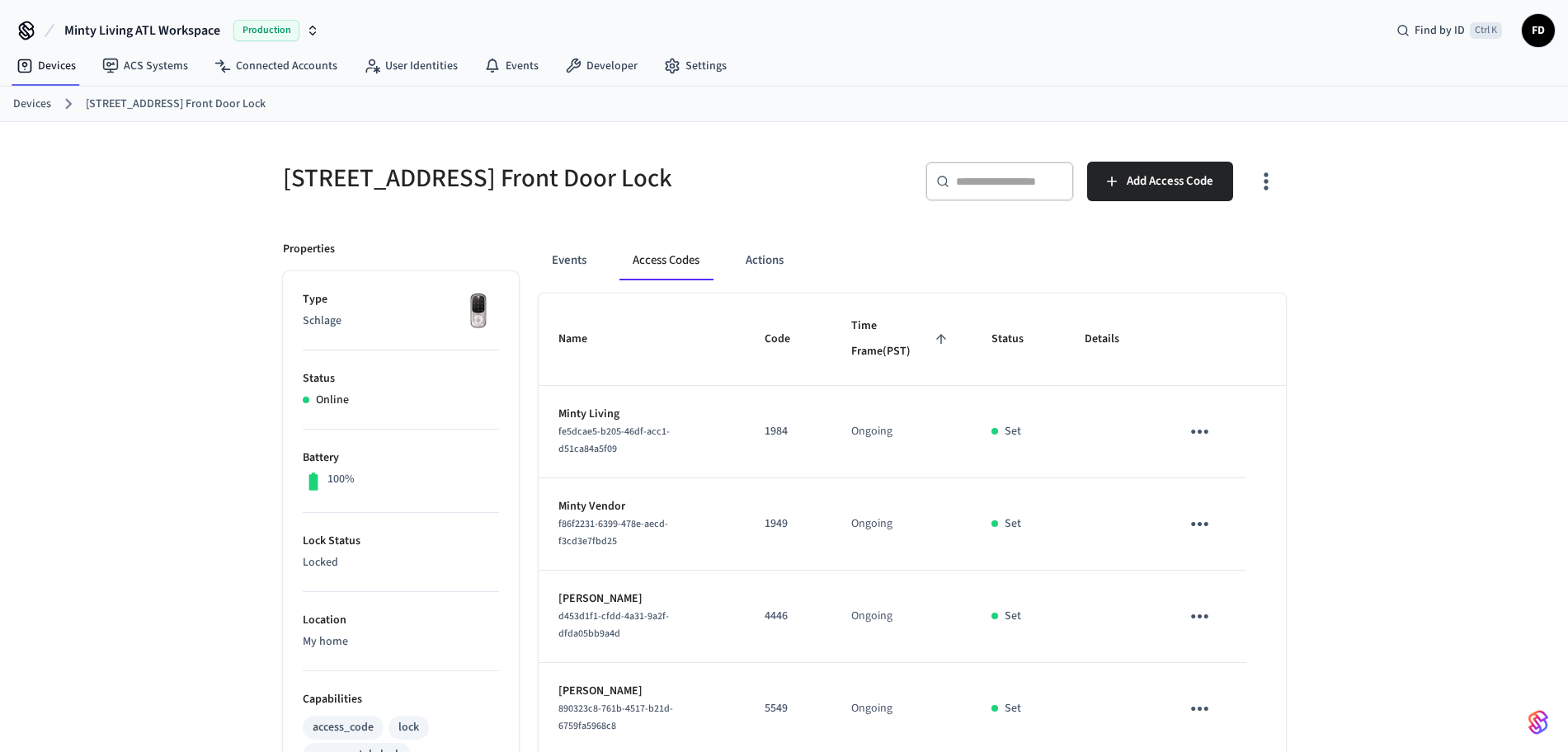
click at [1484, 448] on div "[STREET_ADDRESS] Front Door Lock ​ ​ Add Access Code Properties Type Schlage St…" at bounding box center [784, 662] width 1568 height 1082
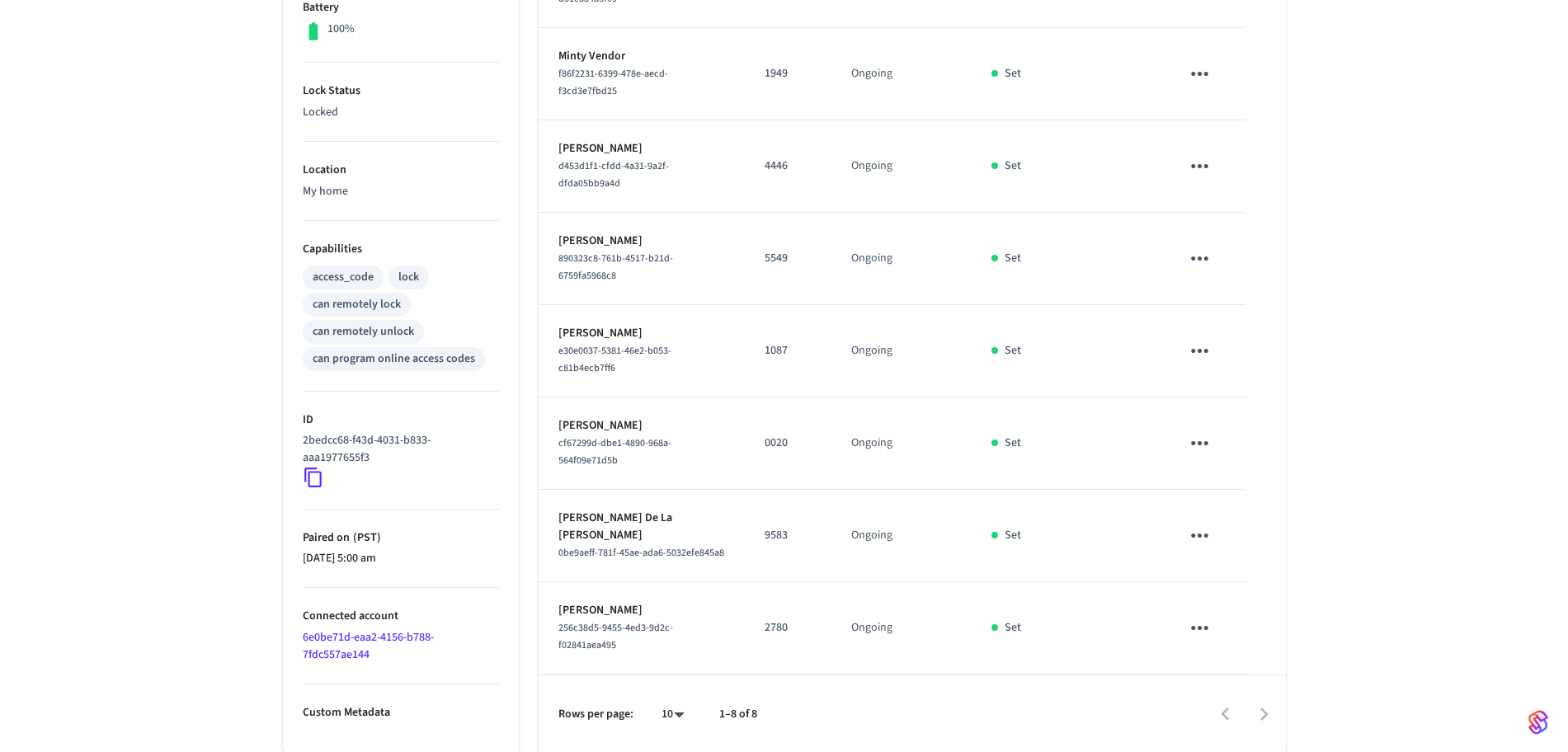
scroll to position [453, 0]
click at [1475, 224] on div "[STREET_ADDRESS] Front Door Lock ​ ​ Add Access Code Properties Type Schlage St…" at bounding box center [784, 210] width 1568 height 1082
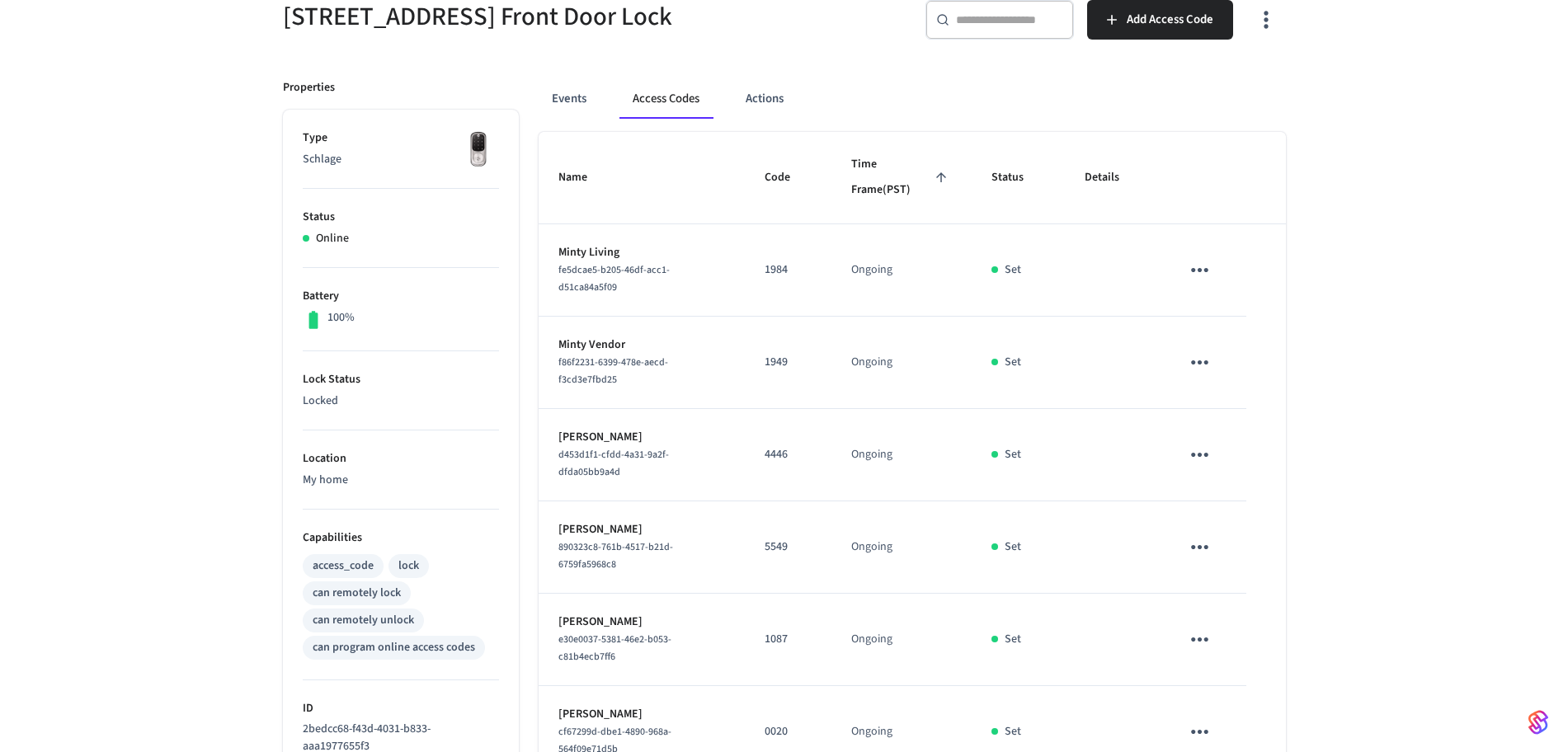
scroll to position [0, 0]
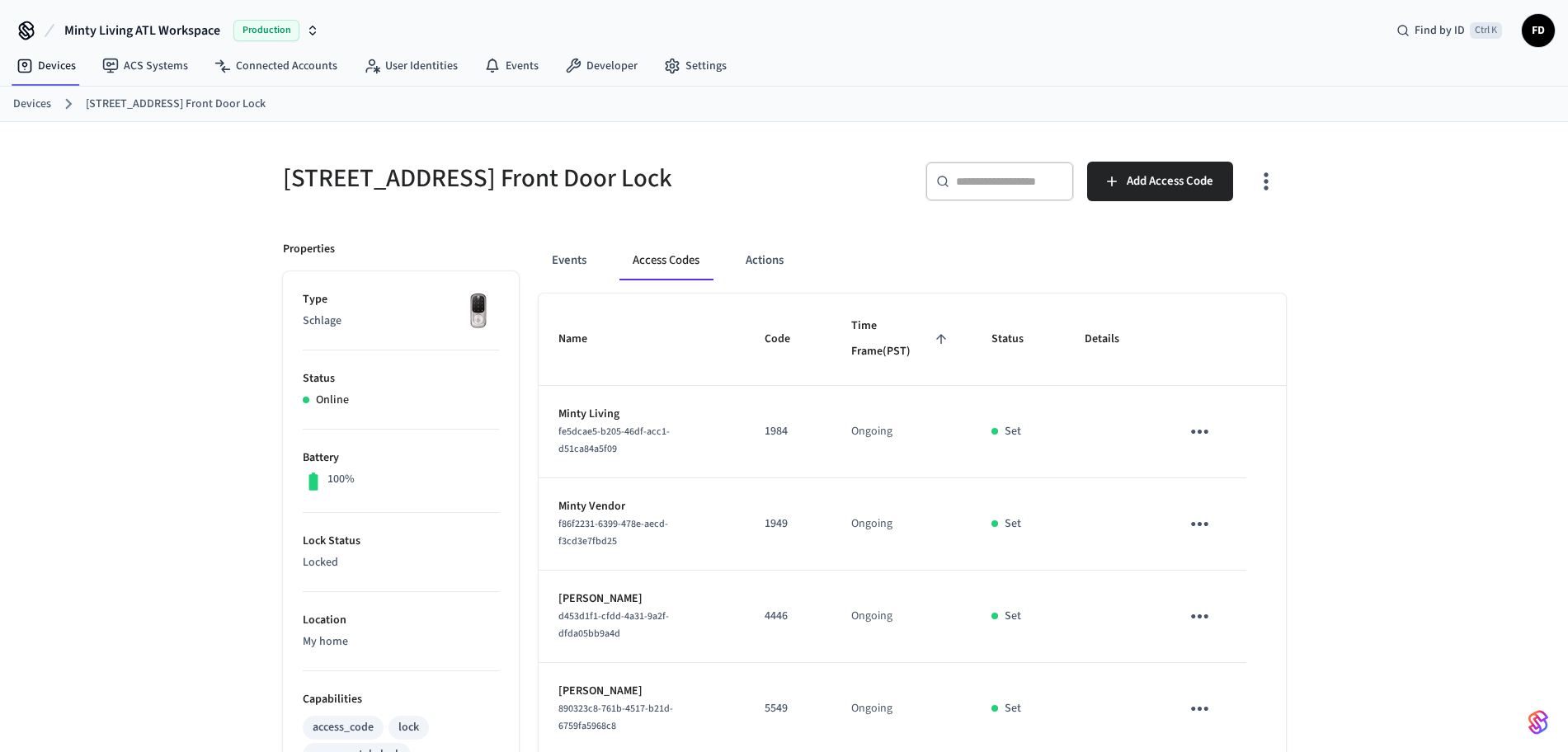
drag, startPoint x: 269, startPoint y: 177, endPoint x: 693, endPoint y: 204, distance: 424.9
click at [693, 204] on div "[STREET_ADDRESS] Front Door Lock" at bounding box center [518, 177] width 511 height 72
copy h5 "[STREET_ADDRESS] Front Door Lock"
click at [26, 110] on link "Devices" at bounding box center [32, 104] width 38 height 17
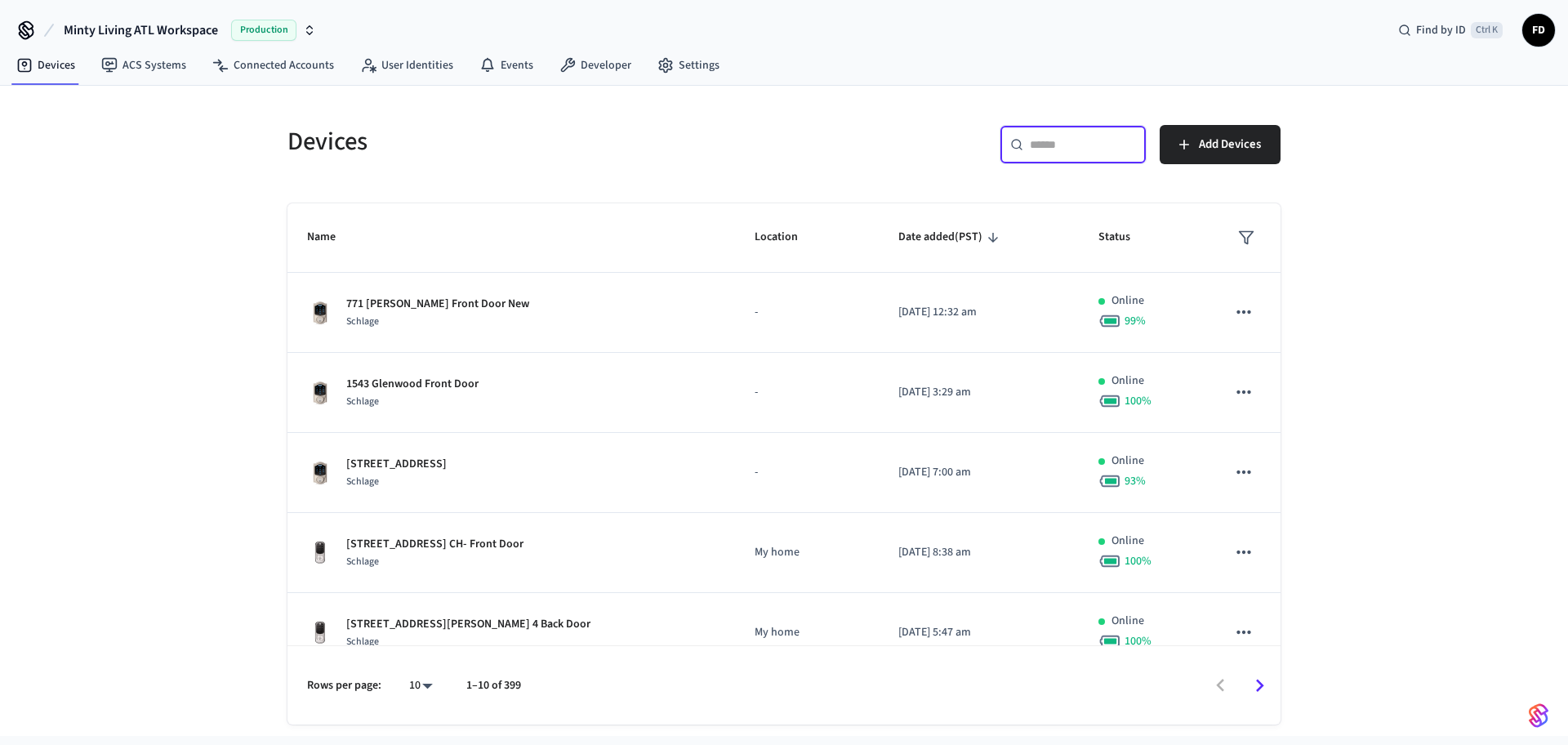
click at [1066, 150] on input "text" at bounding box center [1083, 144] width 106 height 16
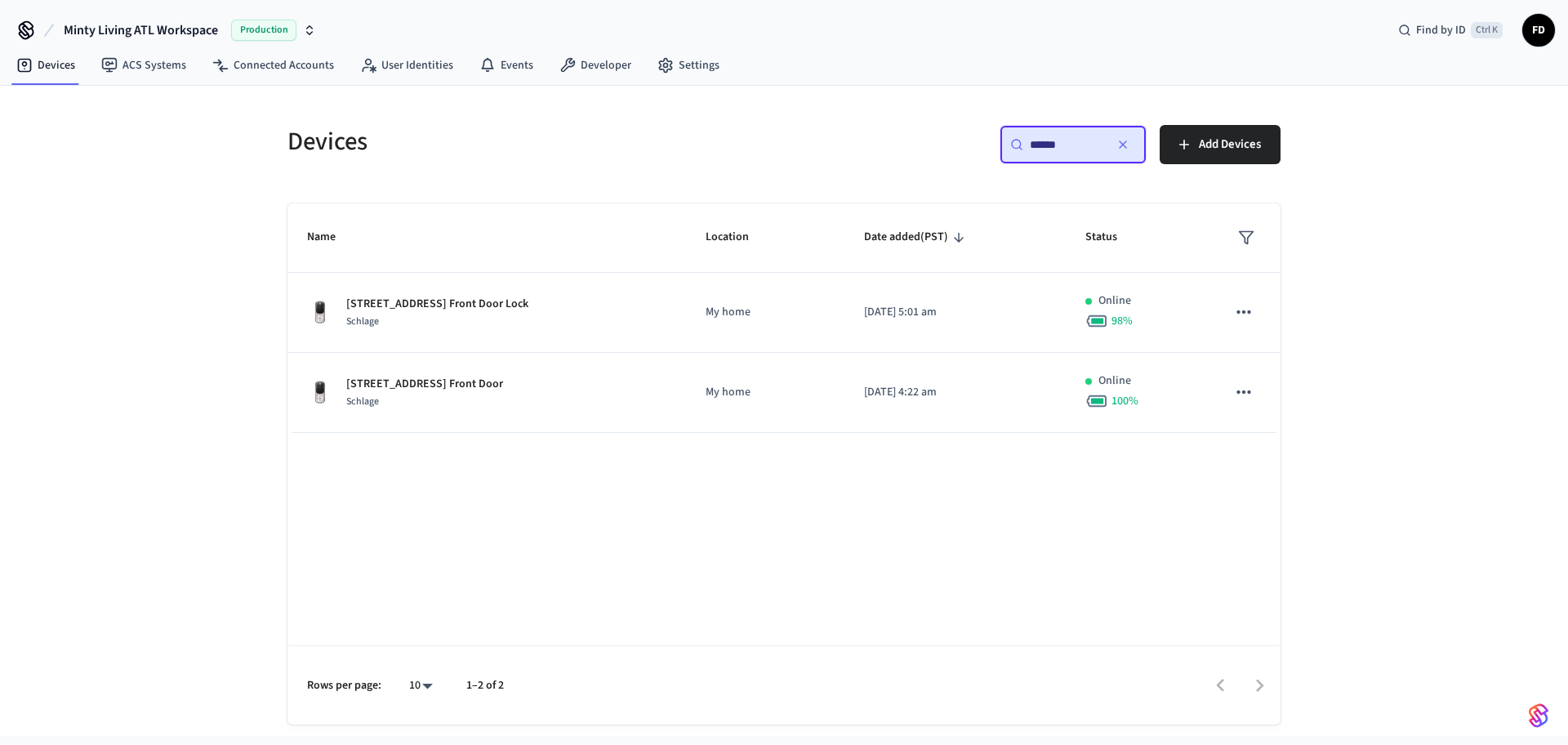
type input "******"
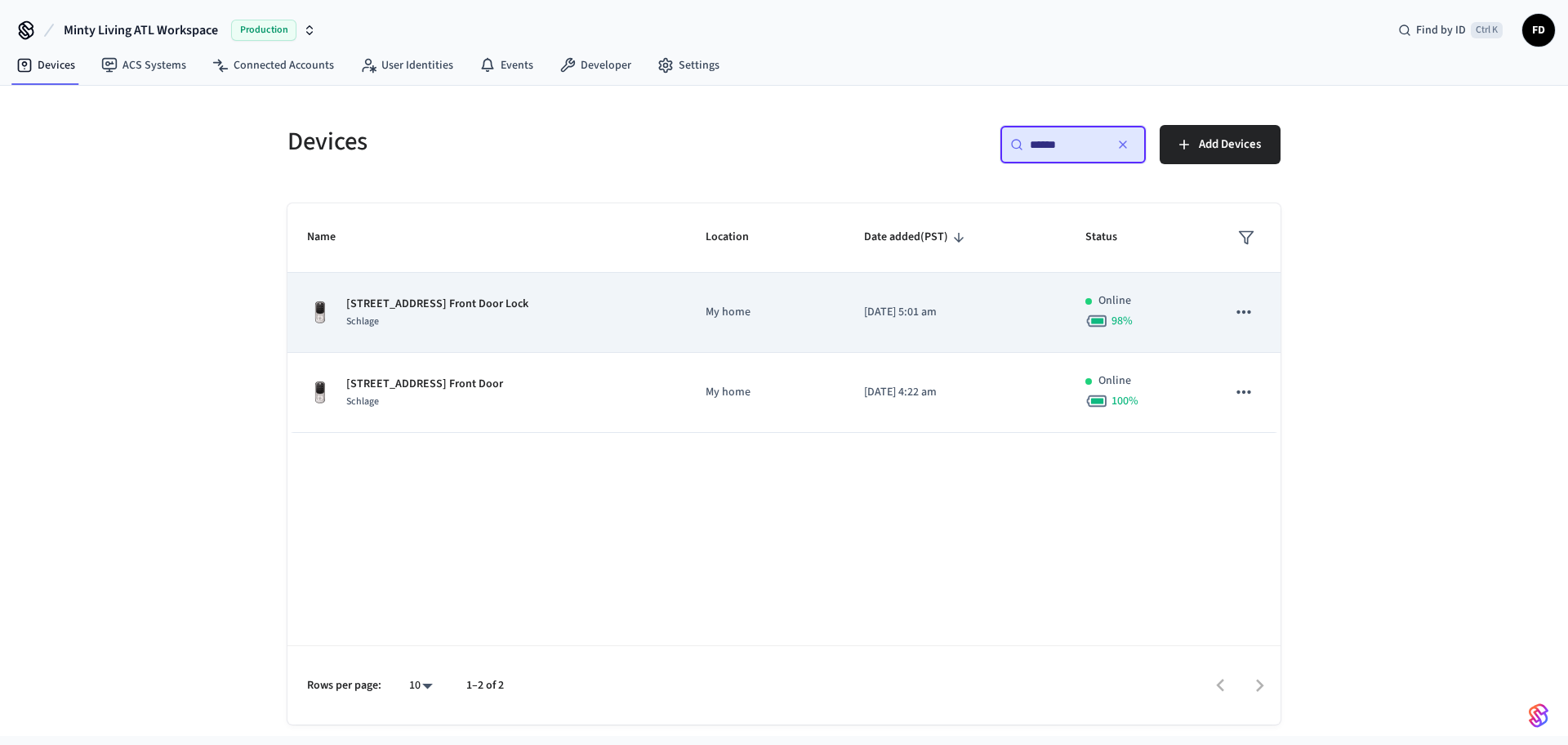
click at [581, 307] on div "[STREET_ADDRESS] Front Door Lock Schlage" at bounding box center [487, 313] width 359 height 35
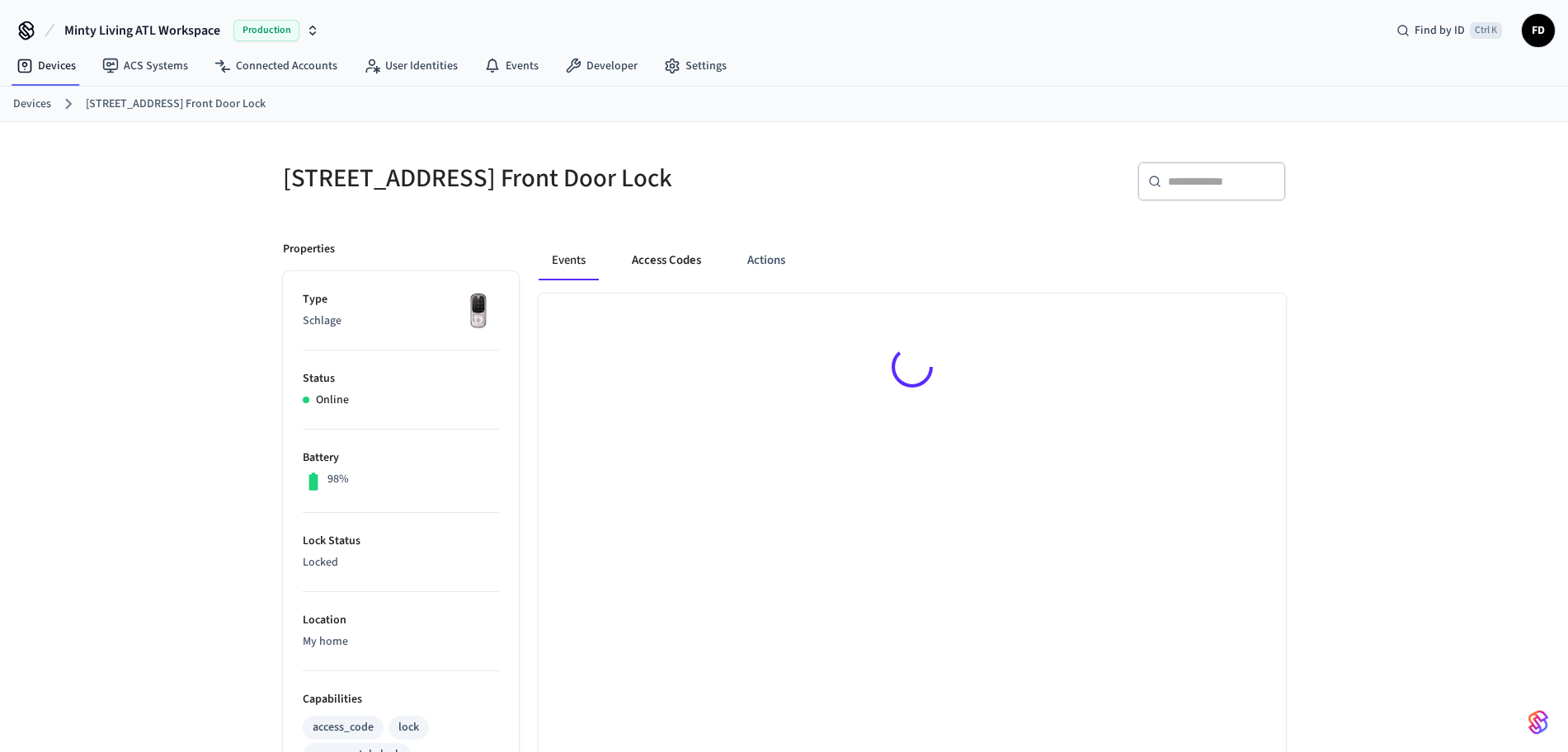
click at [662, 258] on button "Access Codes" at bounding box center [666, 260] width 96 height 39
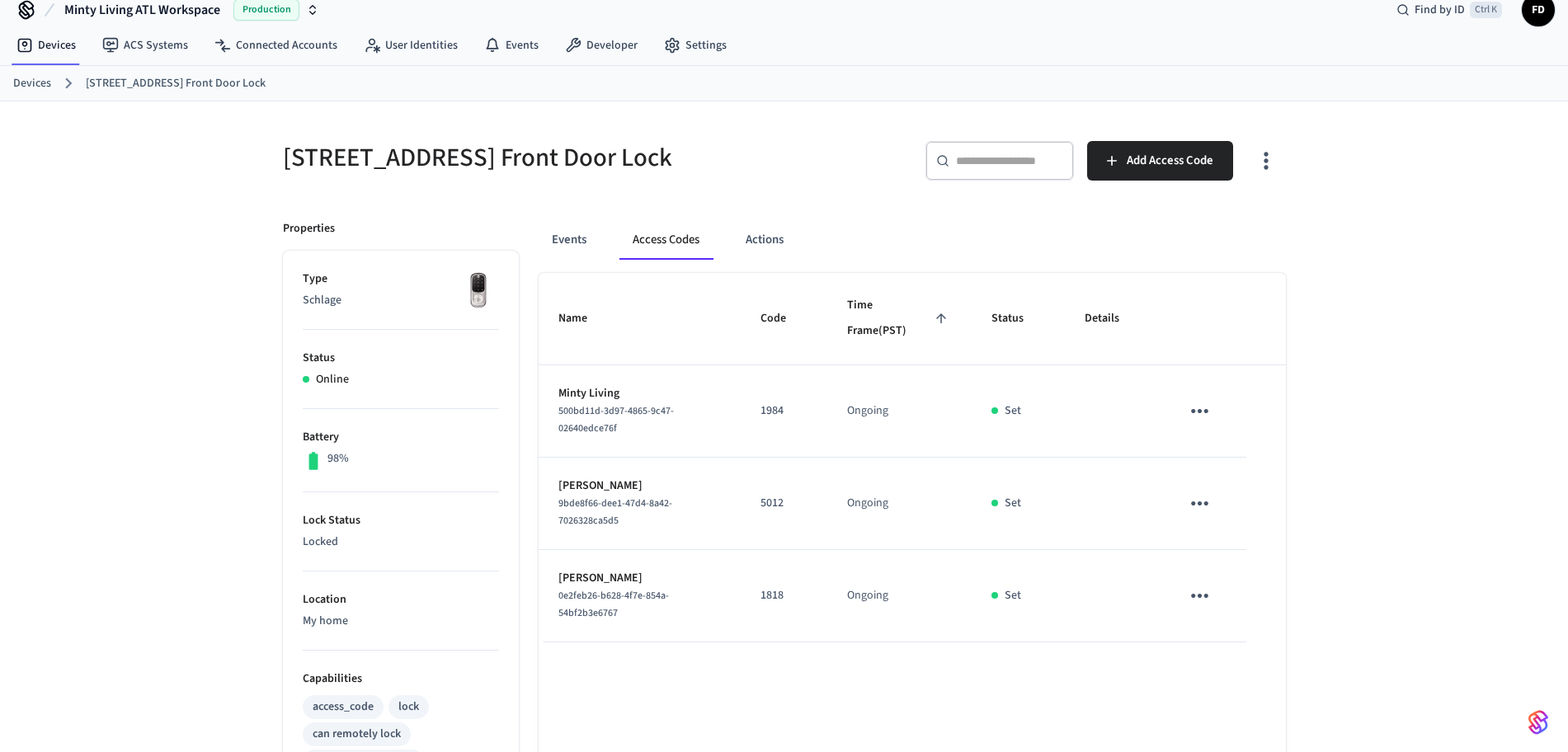
scroll to position [23, 0]
click at [31, 82] on link "Devices" at bounding box center [32, 81] width 38 height 17
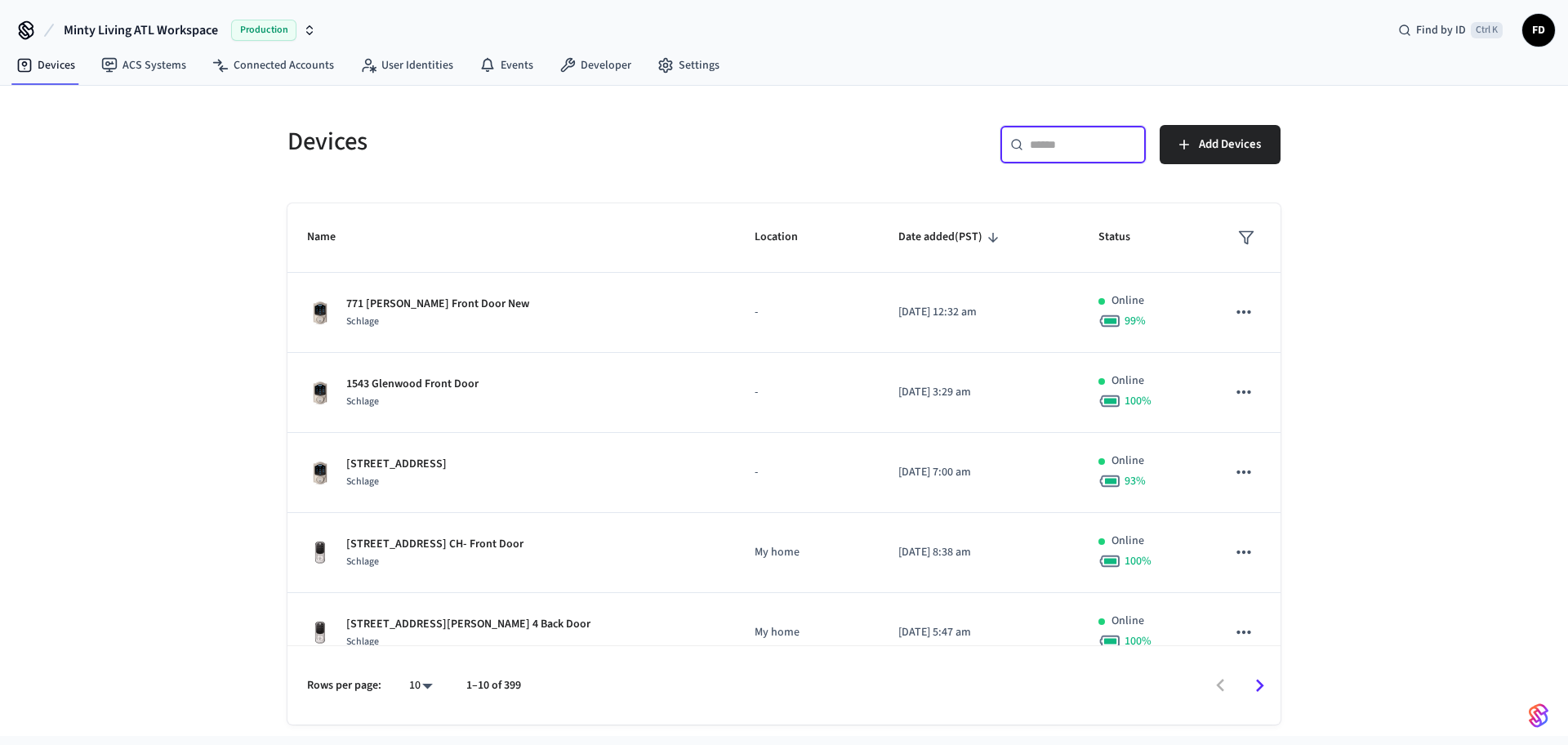
click at [1046, 140] on input "text" at bounding box center [1083, 144] width 106 height 16
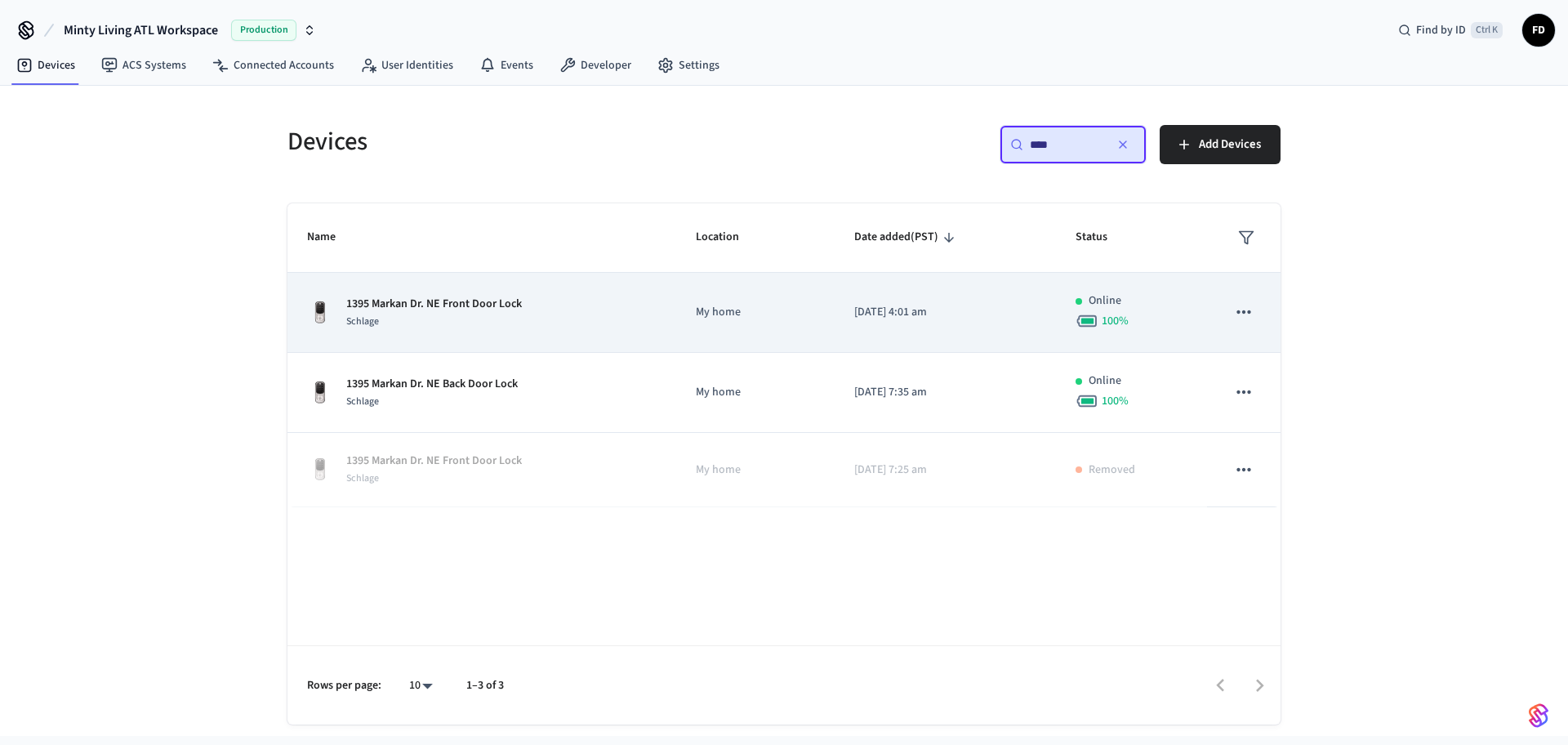
type input "****"
click at [676, 307] on td "My home" at bounding box center [755, 313] width 159 height 80
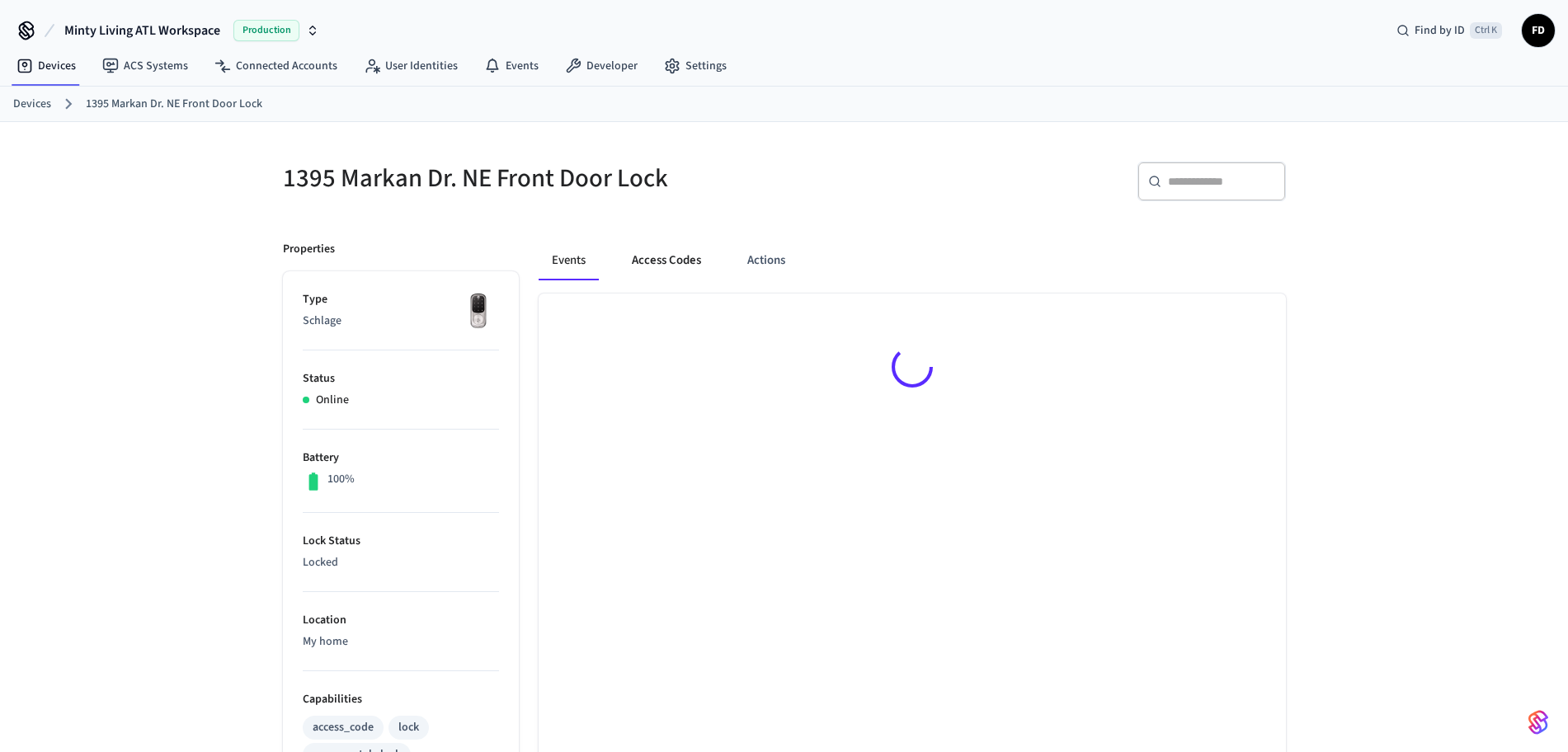
click at [668, 268] on button "Access Codes" at bounding box center [666, 260] width 96 height 39
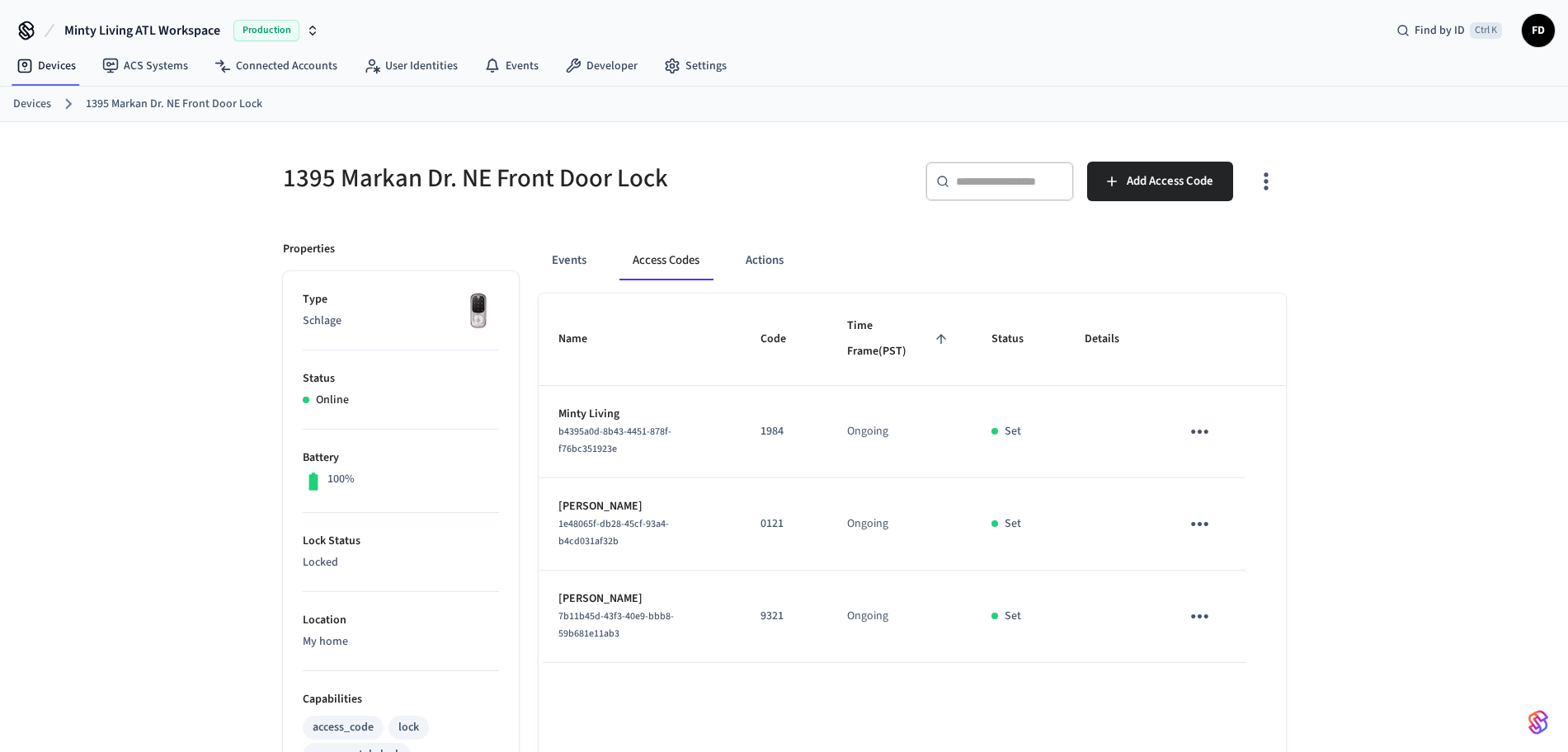
click at [31, 97] on link "Devices" at bounding box center [32, 104] width 38 height 17
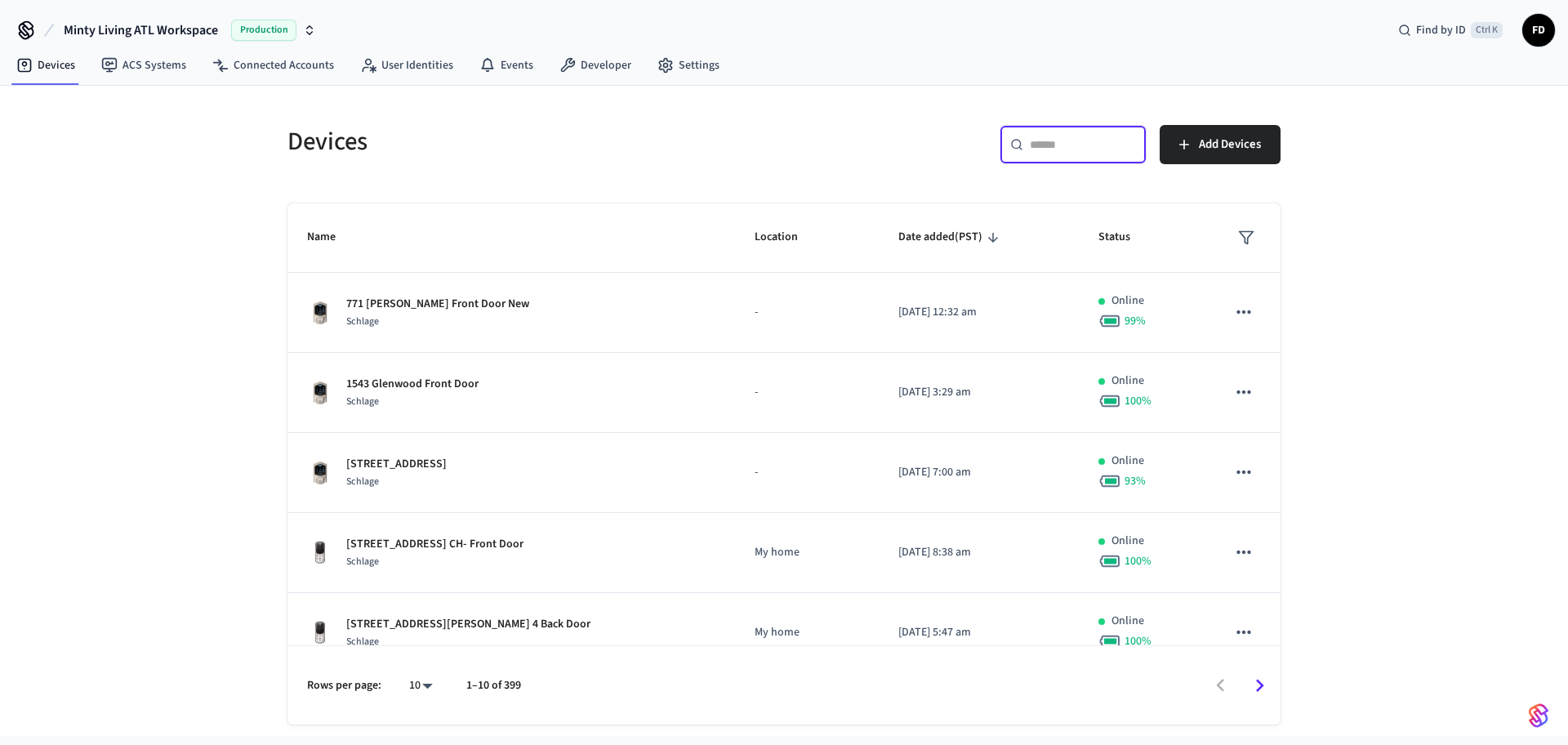
click at [1059, 144] on input "text" at bounding box center [1083, 144] width 106 height 16
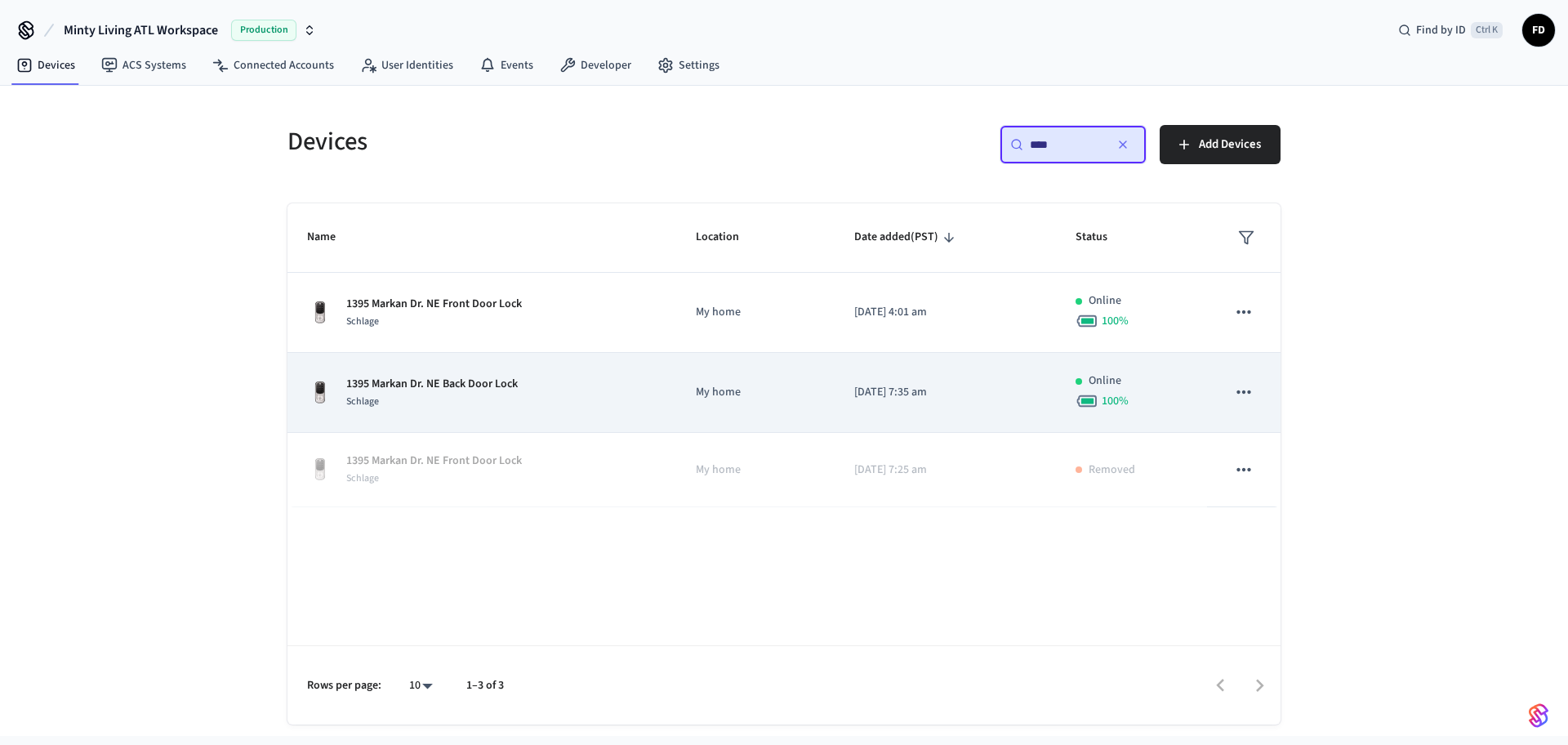
type input "****"
click at [727, 392] on p "My home" at bounding box center [755, 392] width 119 height 17
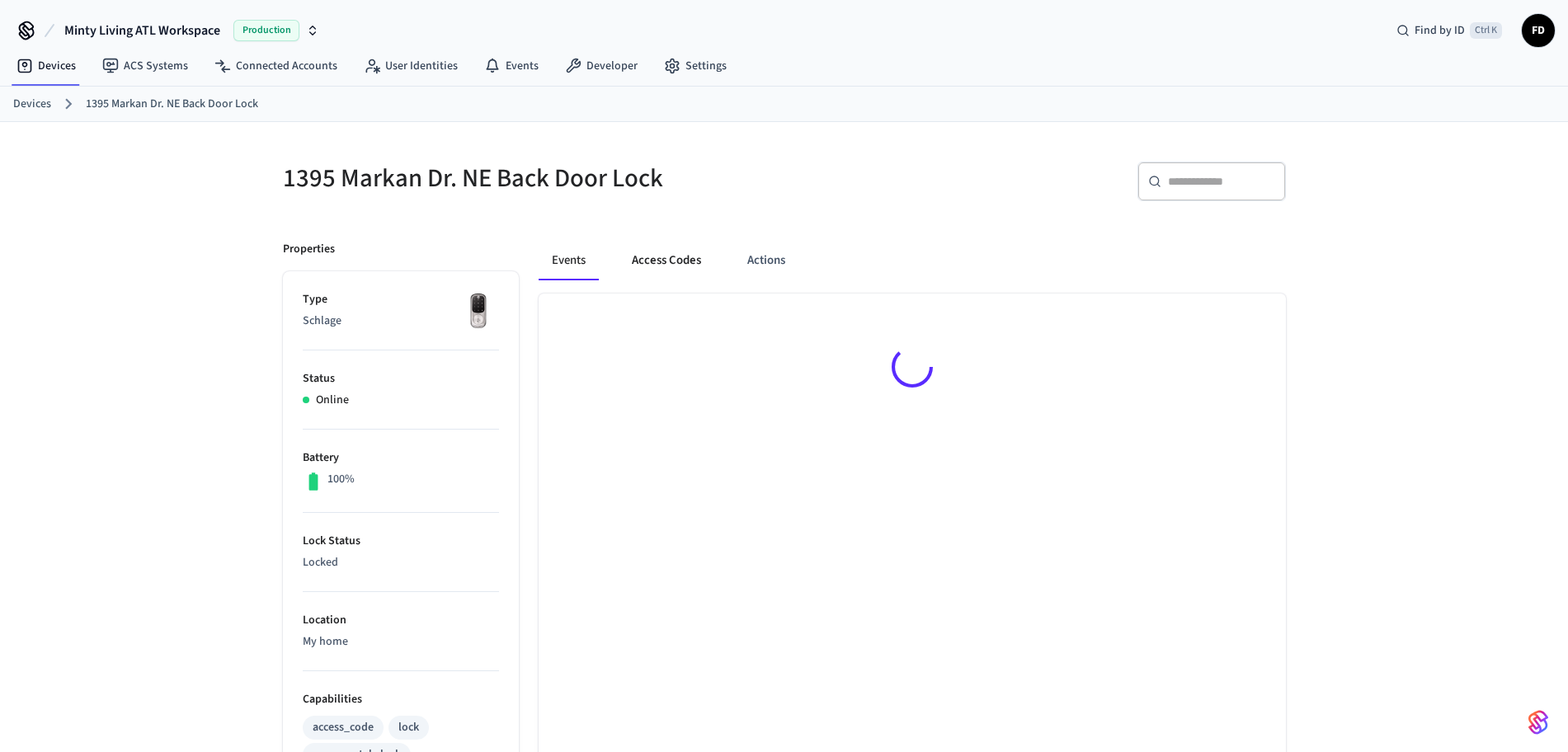
click at [656, 262] on button "Access Codes" at bounding box center [666, 260] width 96 height 39
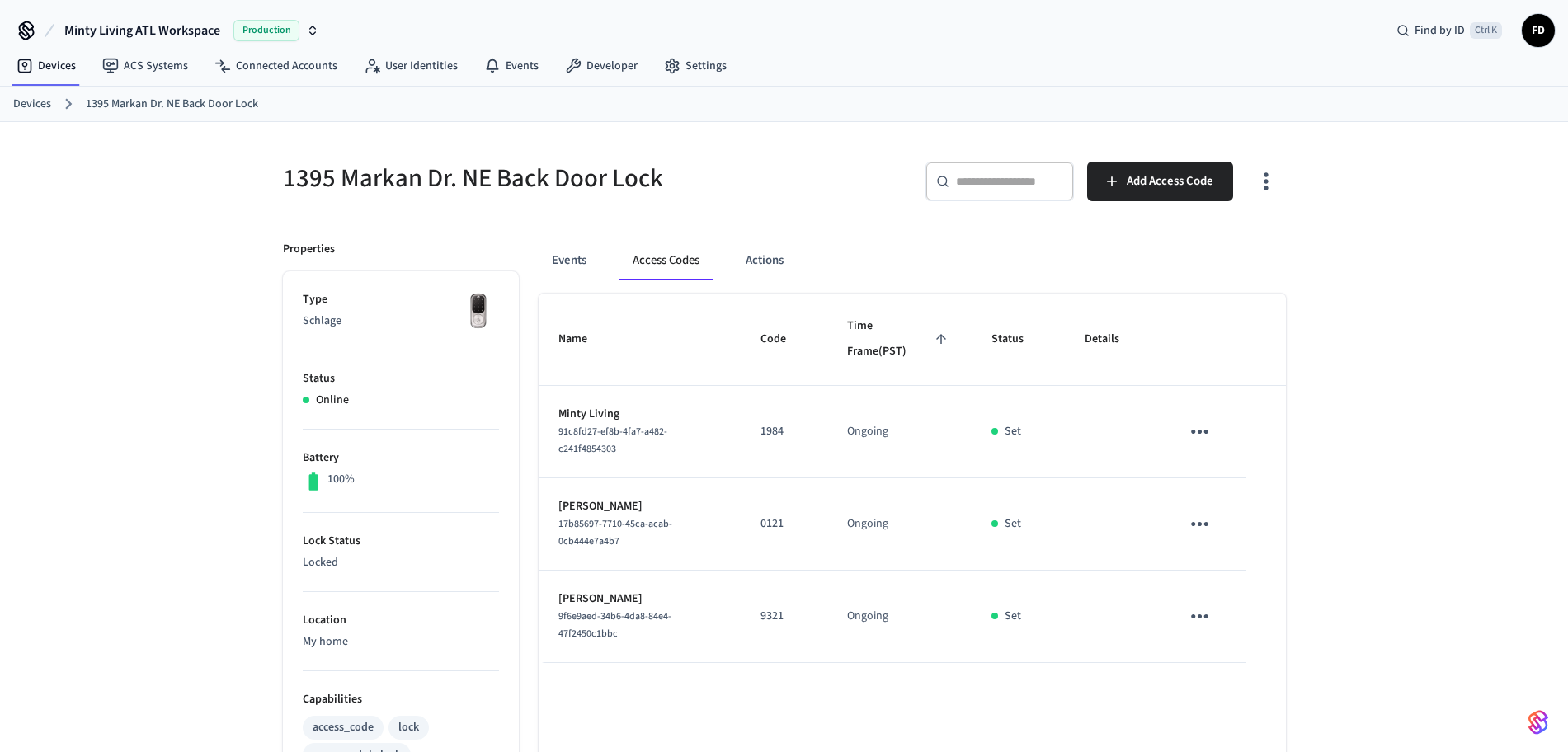
click at [23, 101] on link "Devices" at bounding box center [32, 104] width 38 height 17
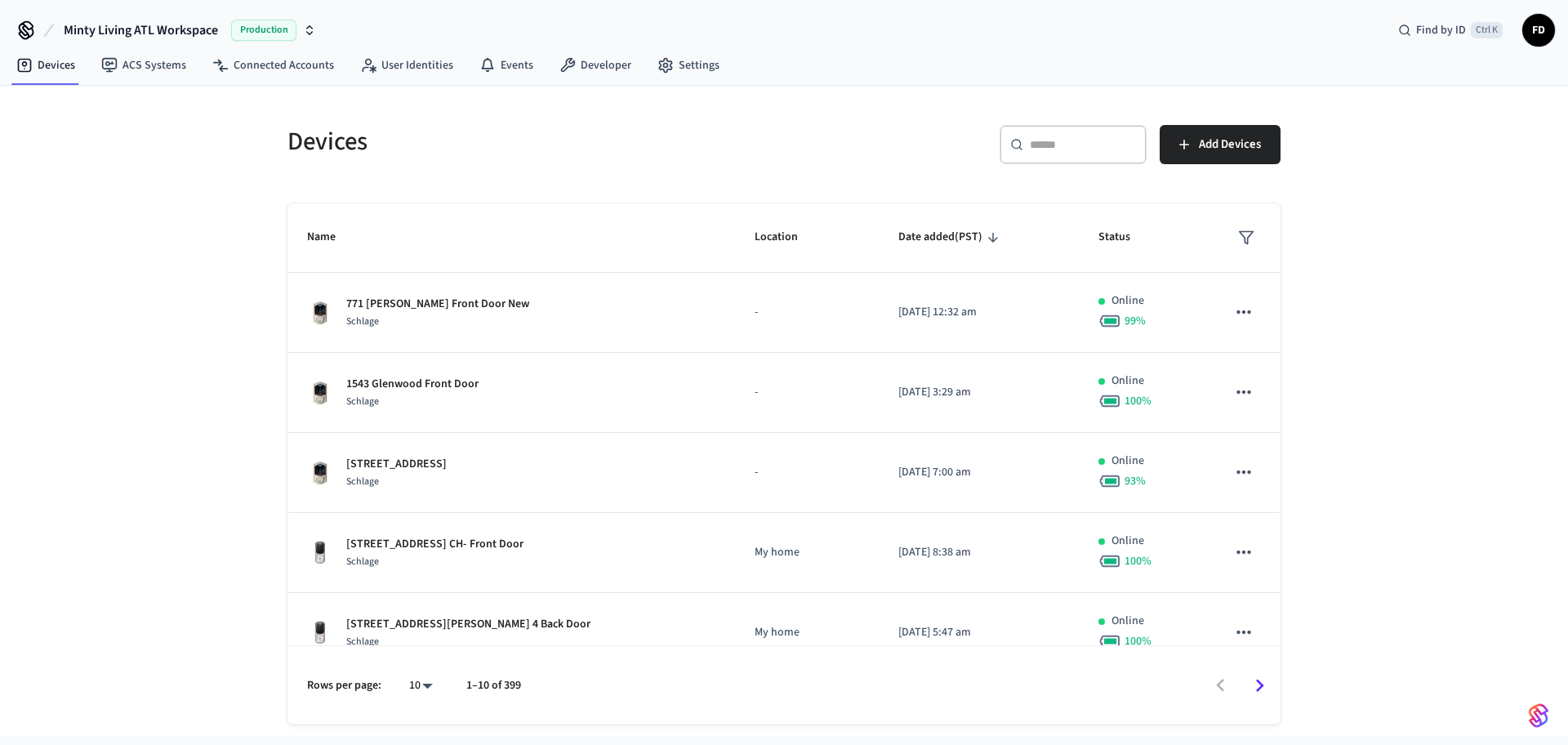
click at [1073, 154] on div "​ ​" at bounding box center [1073, 144] width 147 height 39
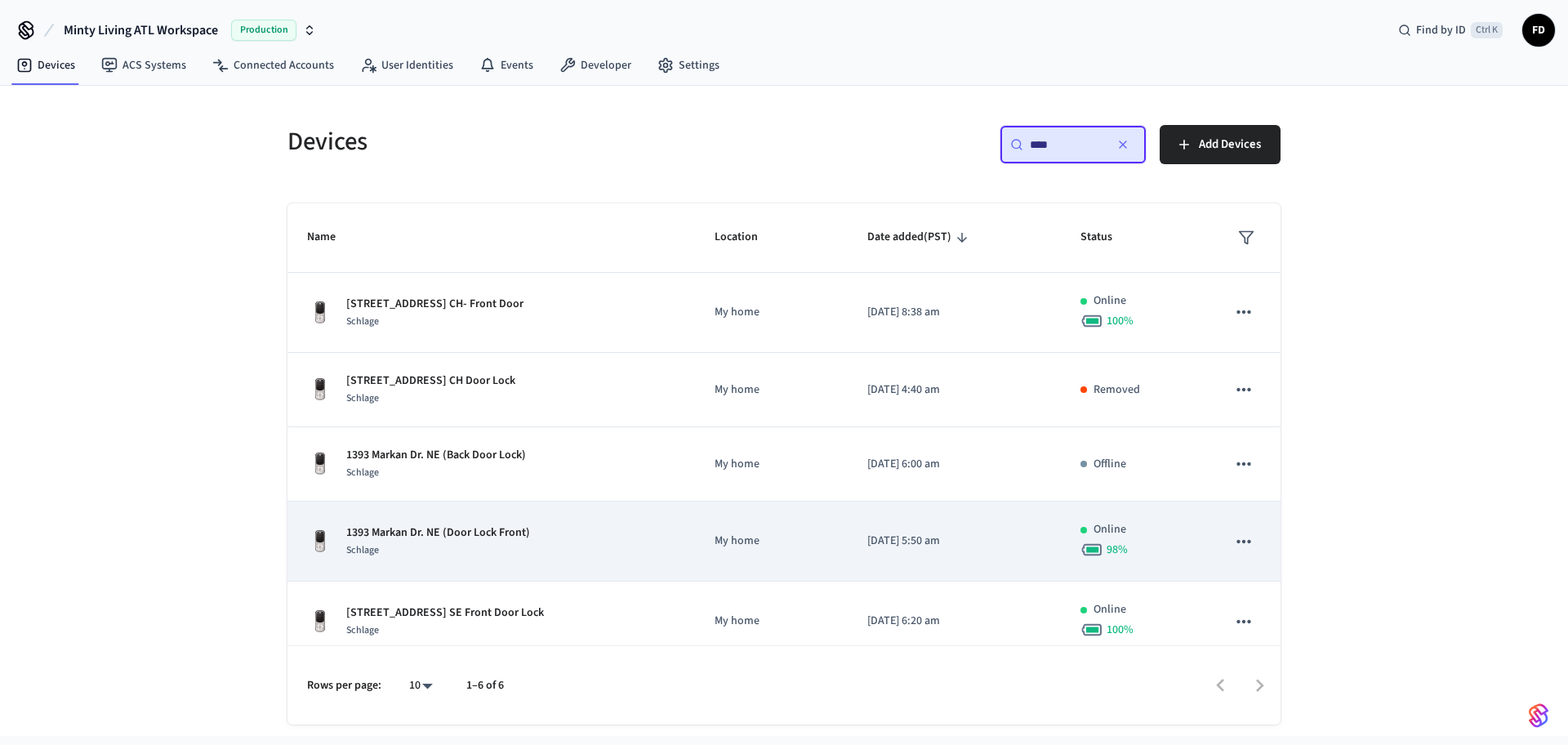
type input "****"
click at [640, 553] on div "1393 Markan Dr. NE (Door Lock Front) Schlage" at bounding box center [492, 541] width 368 height 35
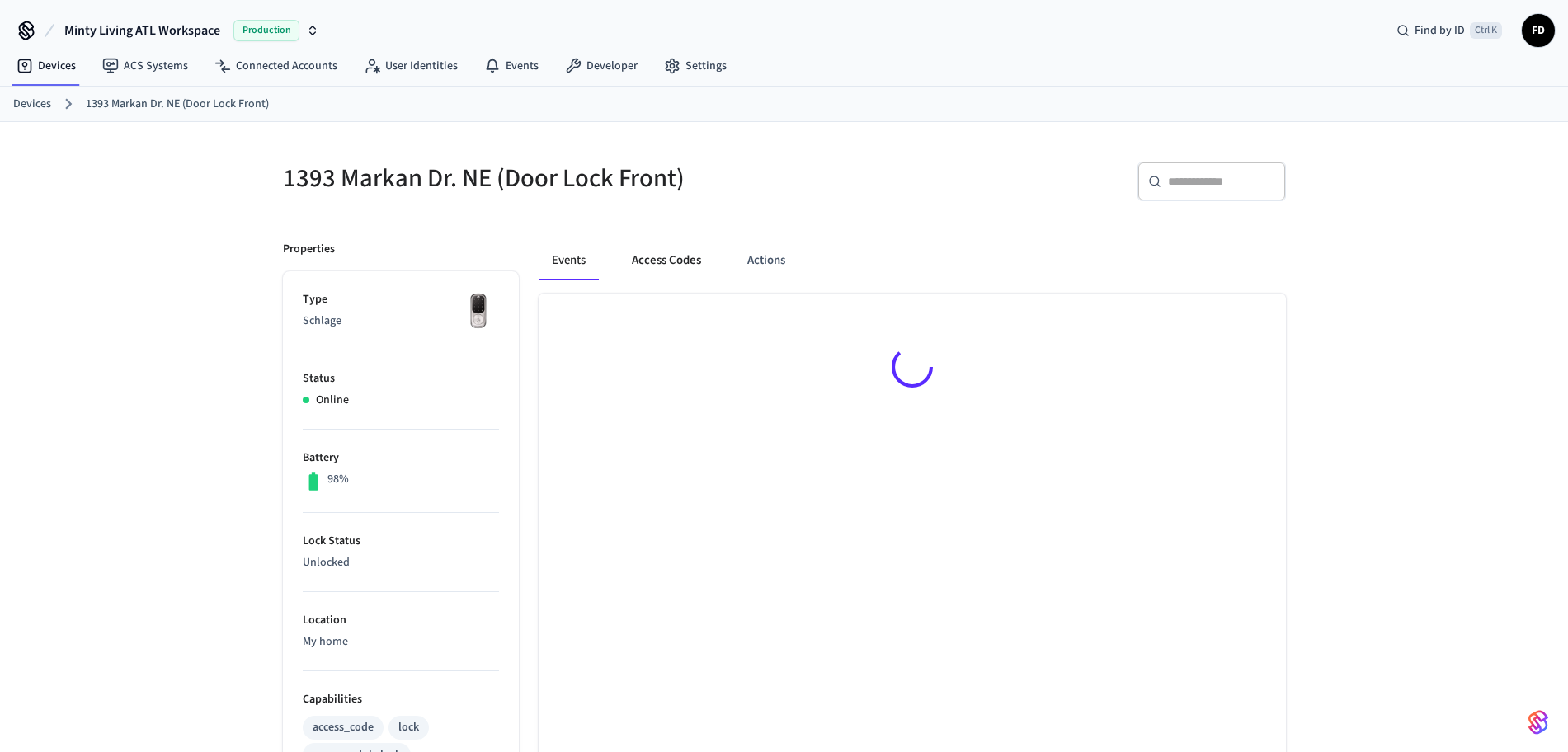
click at [682, 252] on button "Access Codes" at bounding box center [666, 260] width 96 height 39
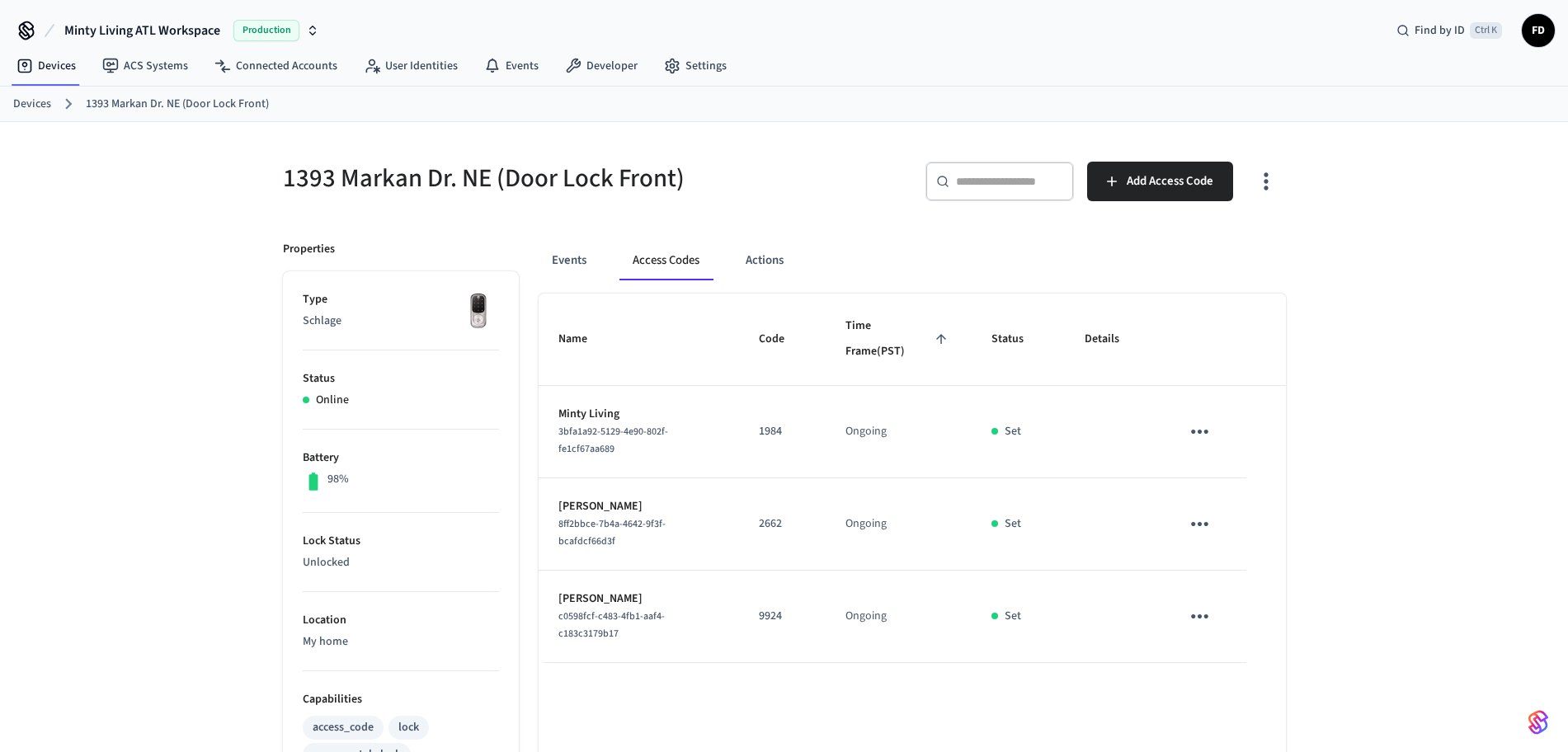
click at [618, 173] on h5 "1393 Markan Dr. NE (Door Lock Front)" at bounding box center [529, 178] width 491 height 34
click at [35, 108] on link "Devices" at bounding box center [32, 104] width 38 height 17
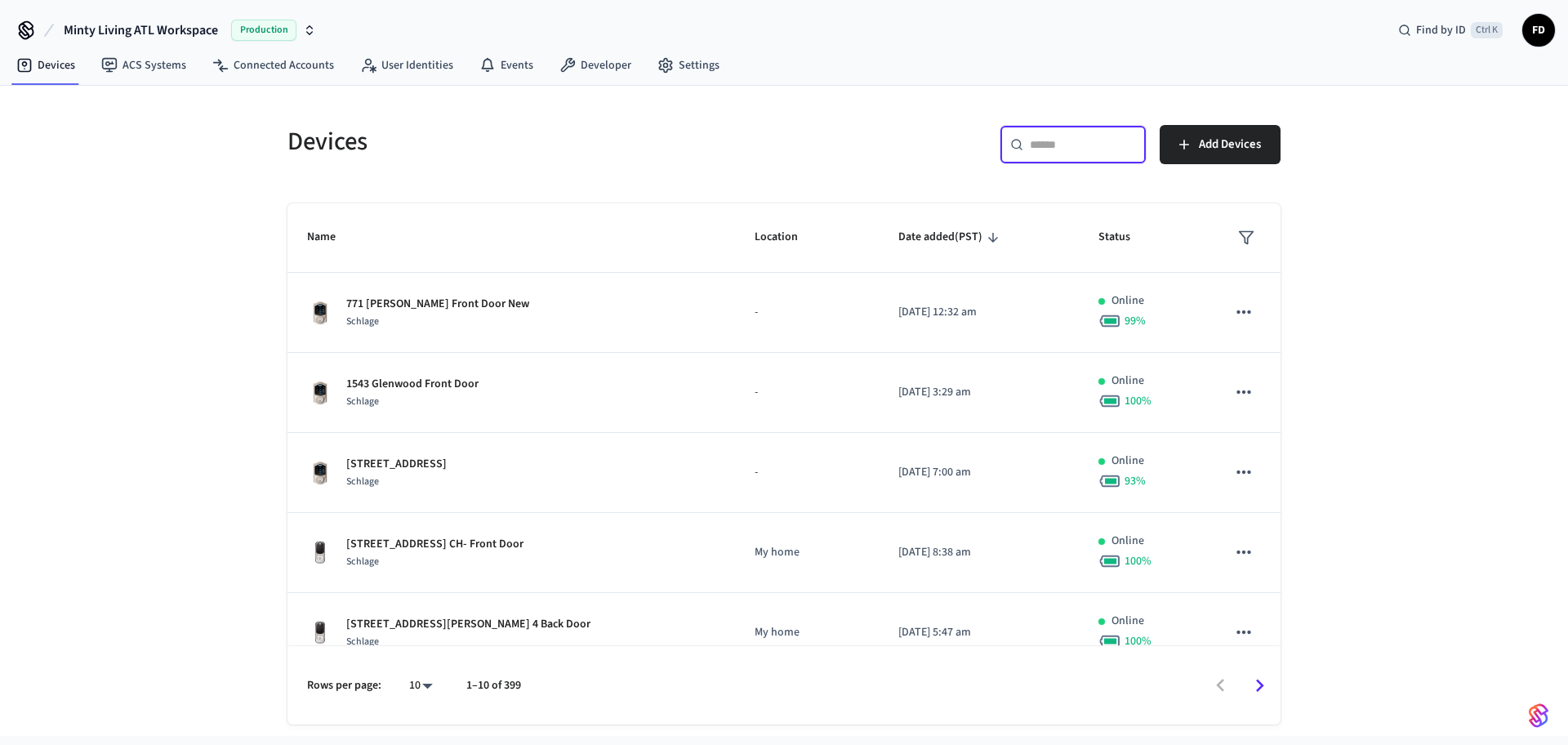
click at [1065, 141] on input "text" at bounding box center [1083, 144] width 106 height 16
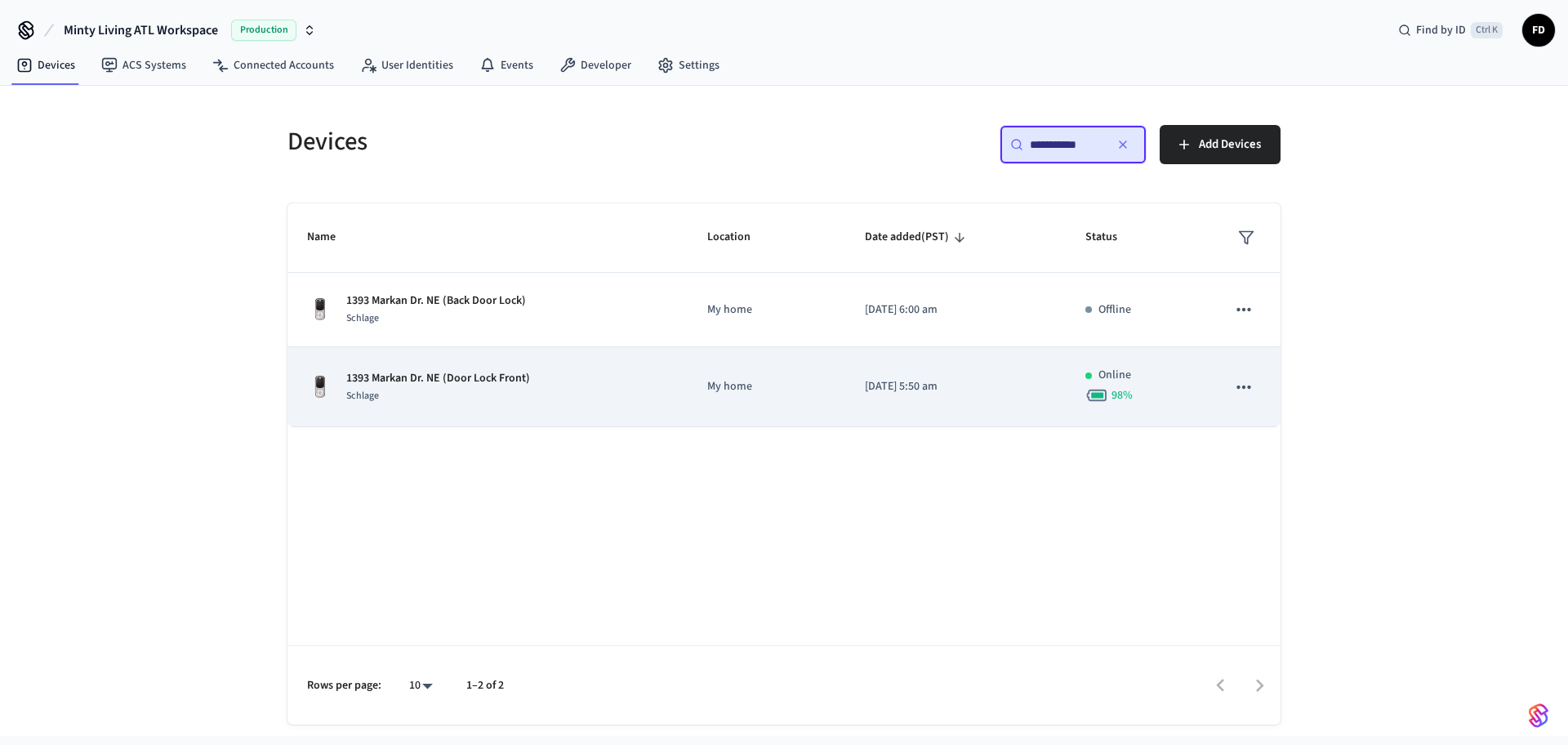
type input "**********"
click at [654, 389] on div "1393 Markan Dr. NE (Door Lock Front) Schlage" at bounding box center [487, 387] width 361 height 35
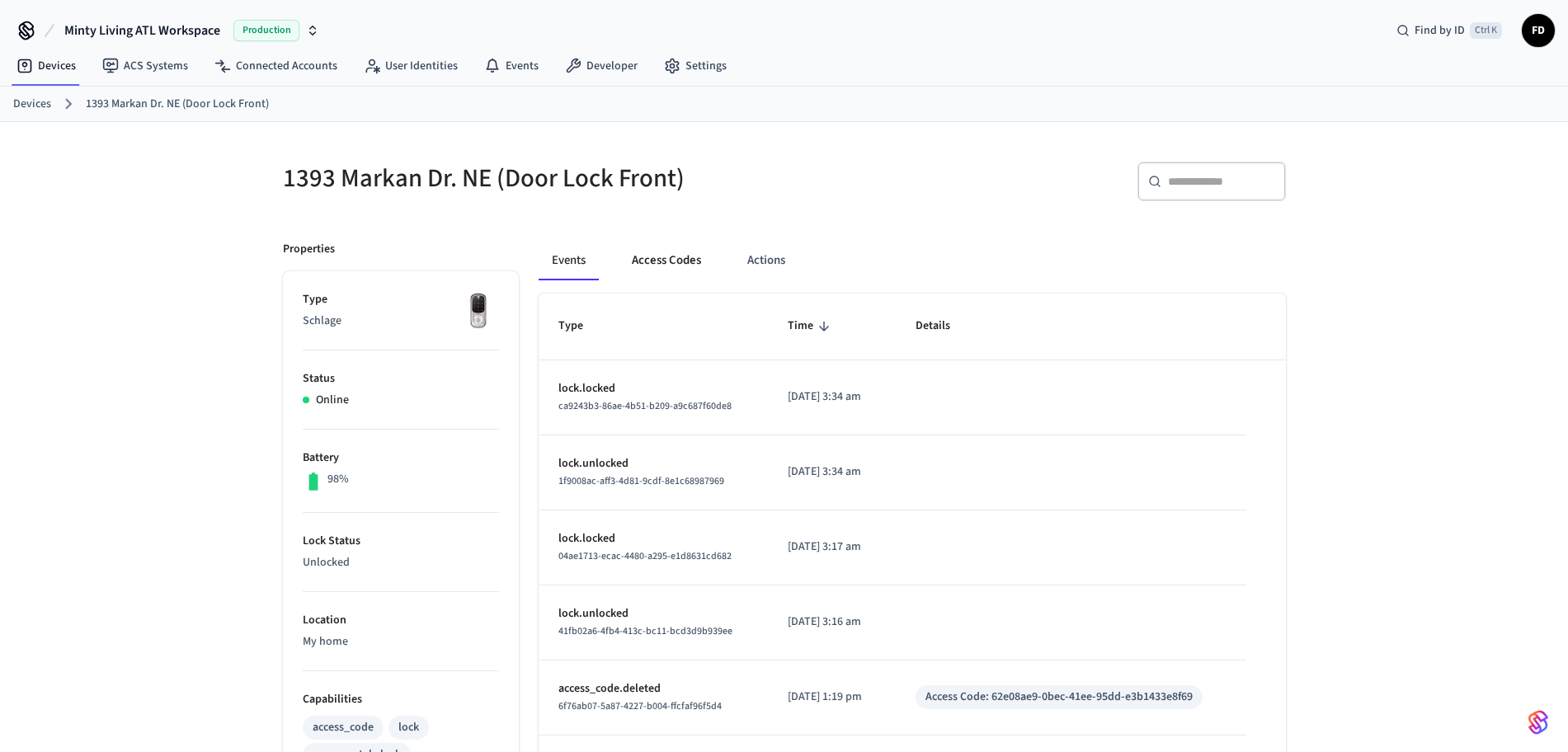
click at [711, 258] on button "Access Codes" at bounding box center [666, 260] width 96 height 39
